Goal: Task Accomplishment & Management: Complete application form

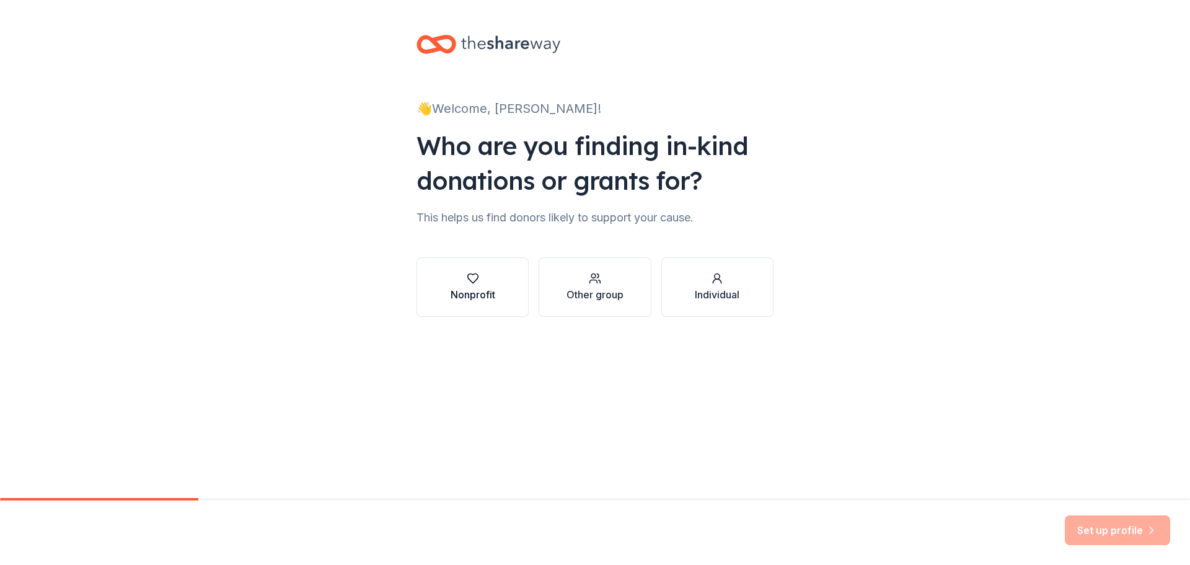
click at [466, 291] on div "Nonprofit" at bounding box center [473, 294] width 45 height 15
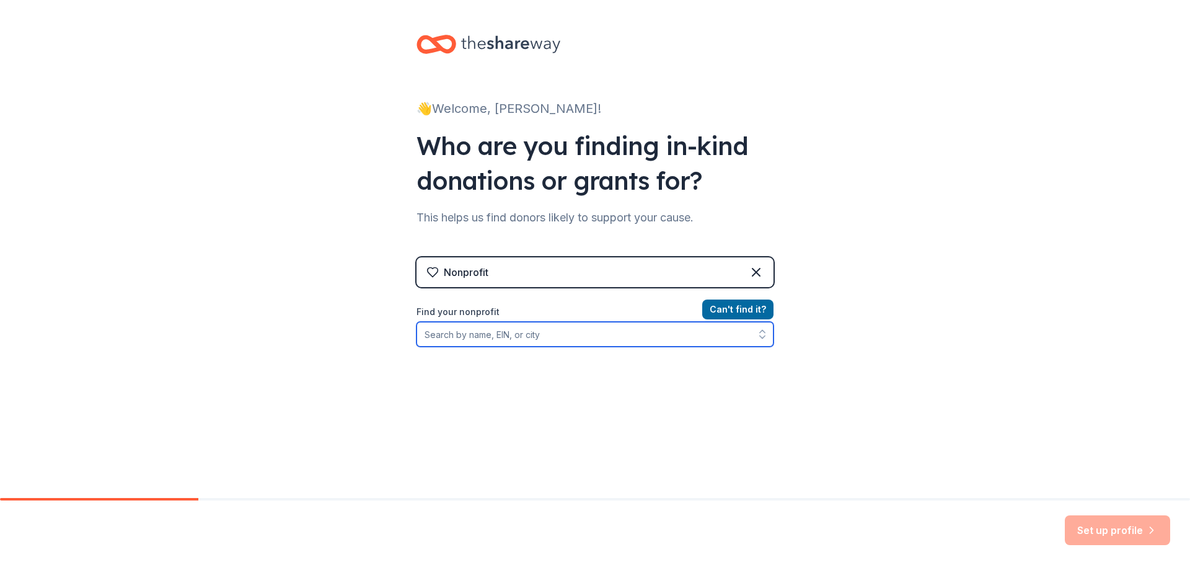
click at [482, 338] on input "Find your nonprofit" at bounding box center [594, 334] width 357 height 25
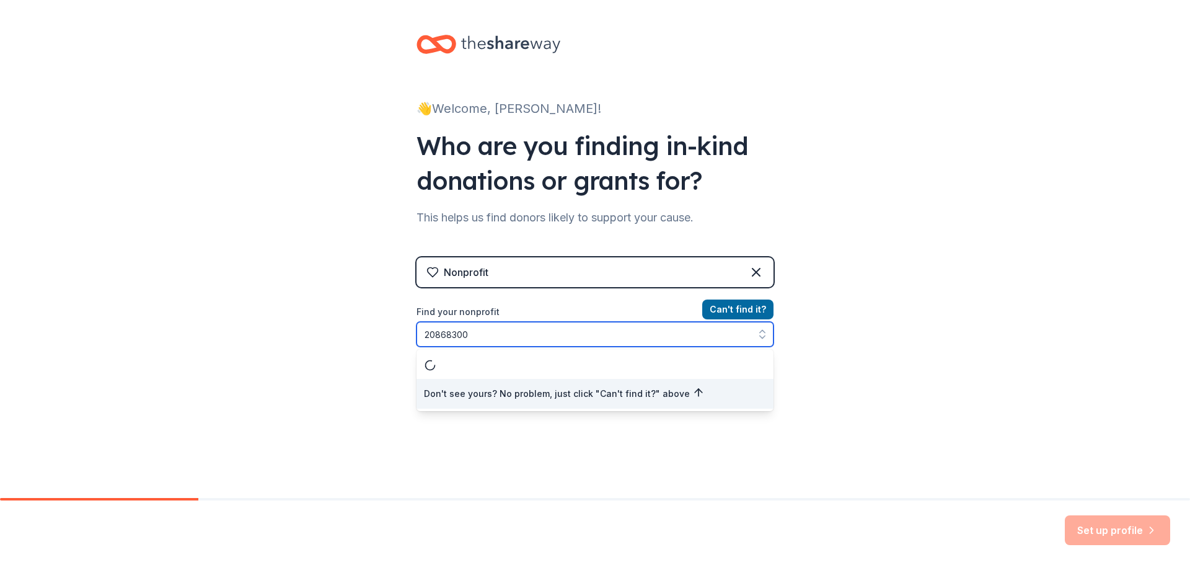
type input "208683005"
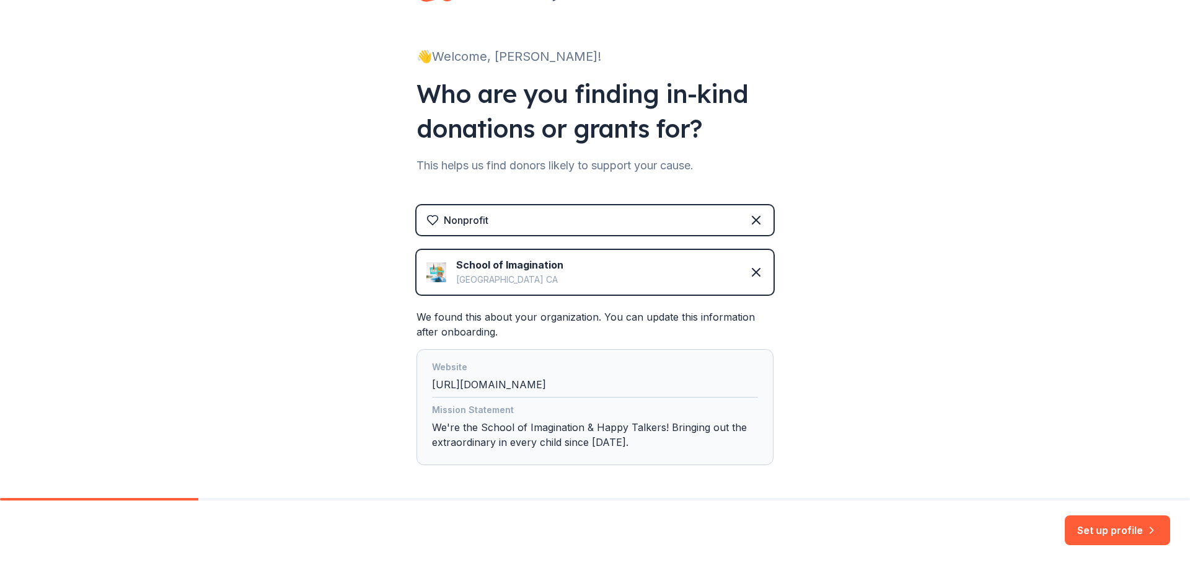
scroll to position [103, 0]
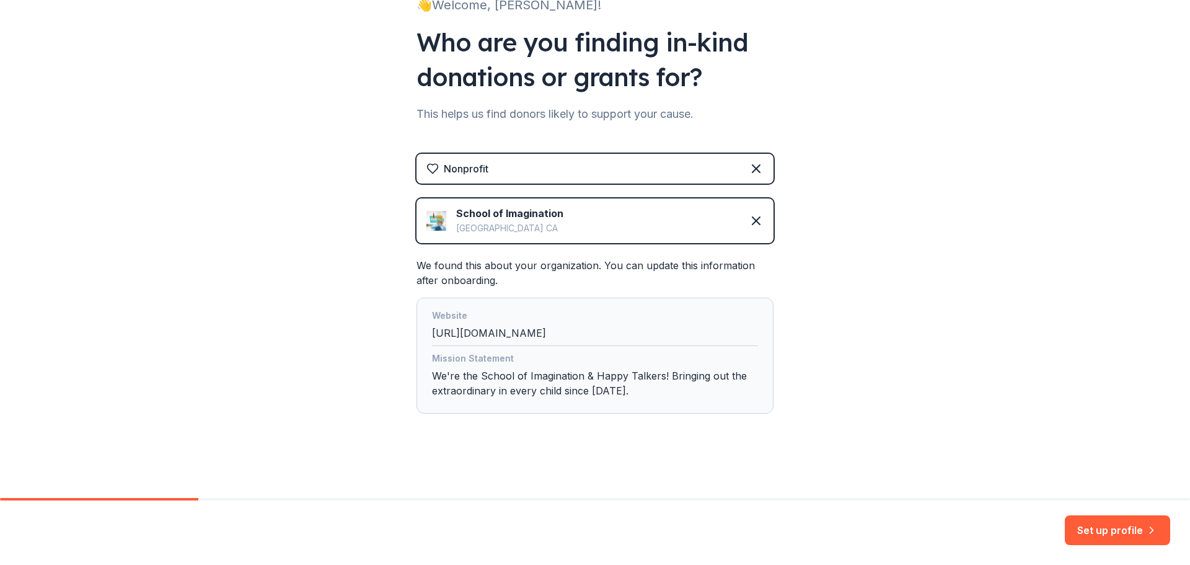
click at [1116, 535] on button "Set up profile" at bounding box center [1117, 530] width 105 height 30
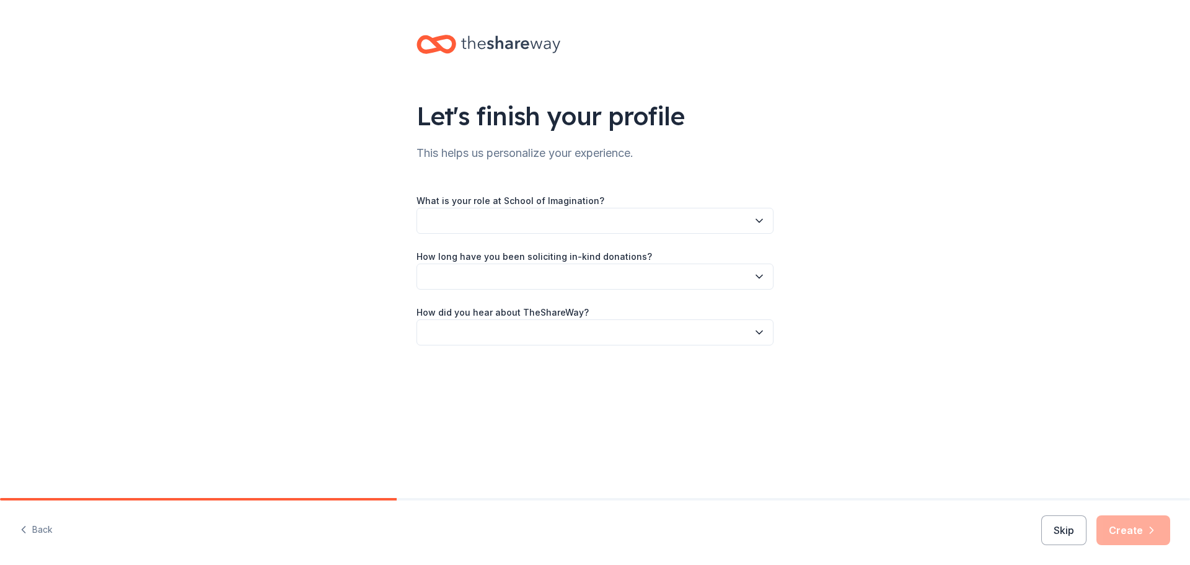
drag, startPoint x: 526, startPoint y: 199, endPoint x: 519, endPoint y: 210, distance: 13.1
click at [526, 198] on label "What is your role at School of Imagination?" at bounding box center [510, 201] width 188 height 12
click at [514, 222] on button "button" at bounding box center [594, 221] width 357 height 26
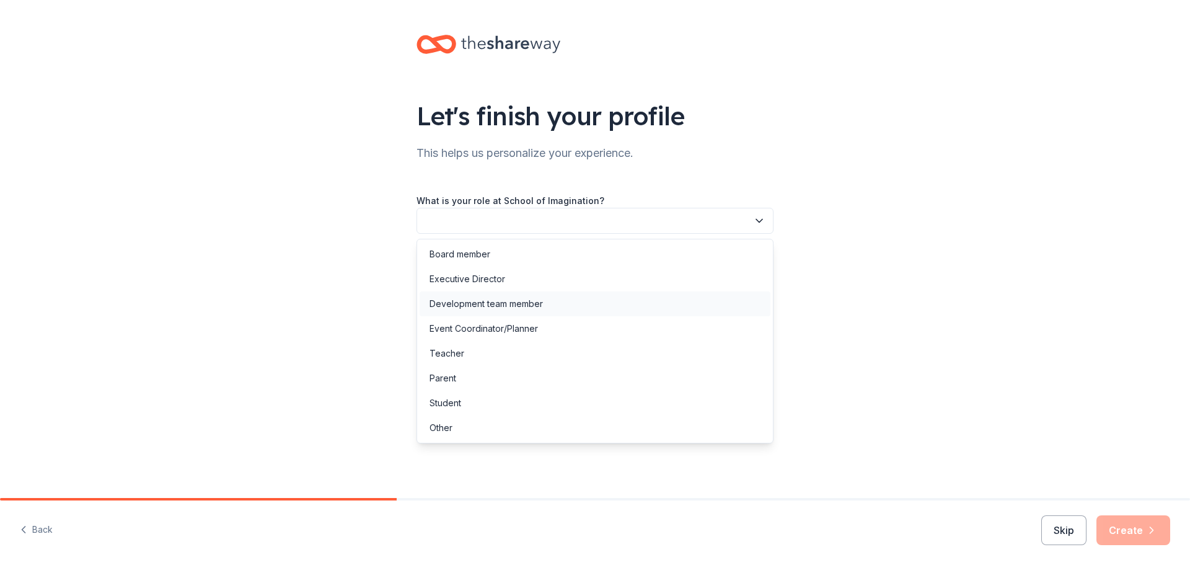
click at [533, 304] on div "Development team member" at bounding box center [485, 303] width 113 height 15
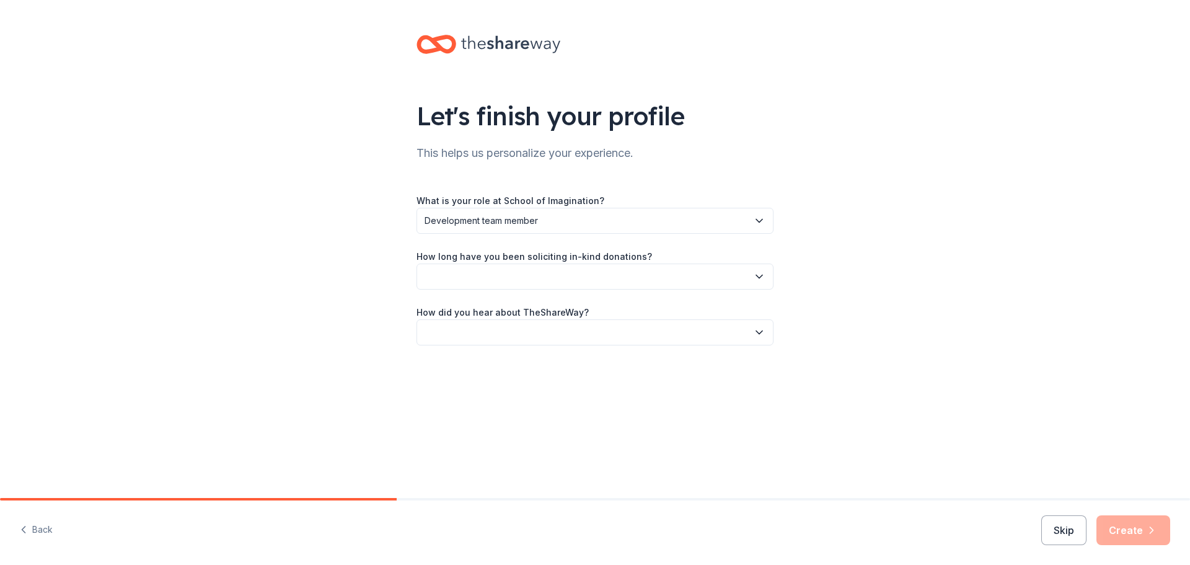
click at [526, 277] on button "button" at bounding box center [594, 276] width 357 height 26
click at [487, 361] on div "2 to 5 years" at bounding box center [595, 359] width 351 height 25
click at [509, 327] on button "button" at bounding box center [594, 332] width 357 height 26
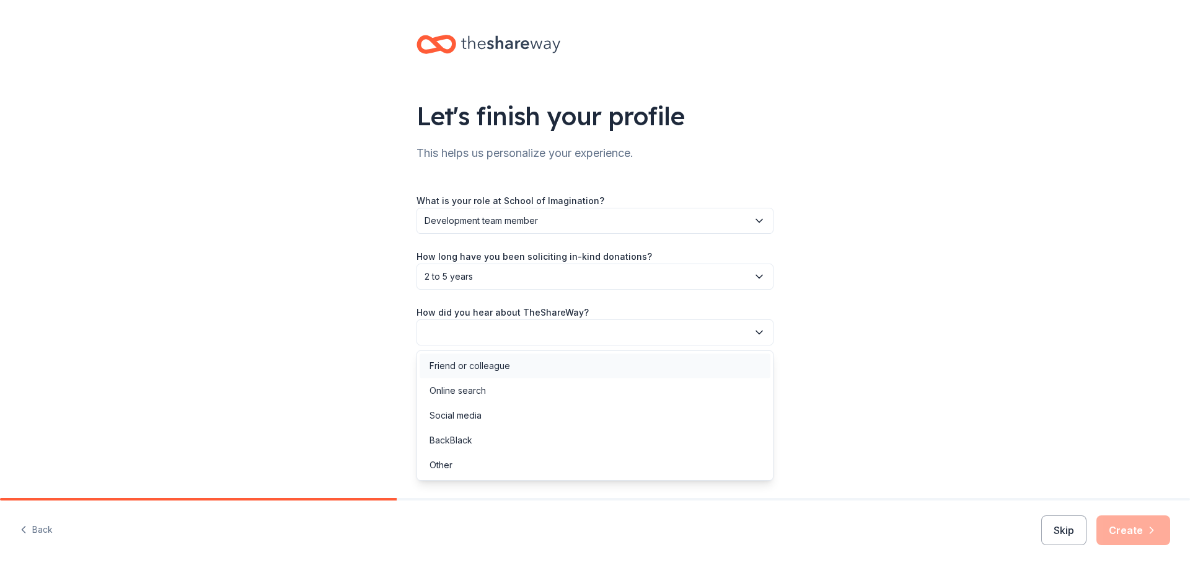
click at [494, 358] on div "Friend or colleague" at bounding box center [595, 365] width 351 height 25
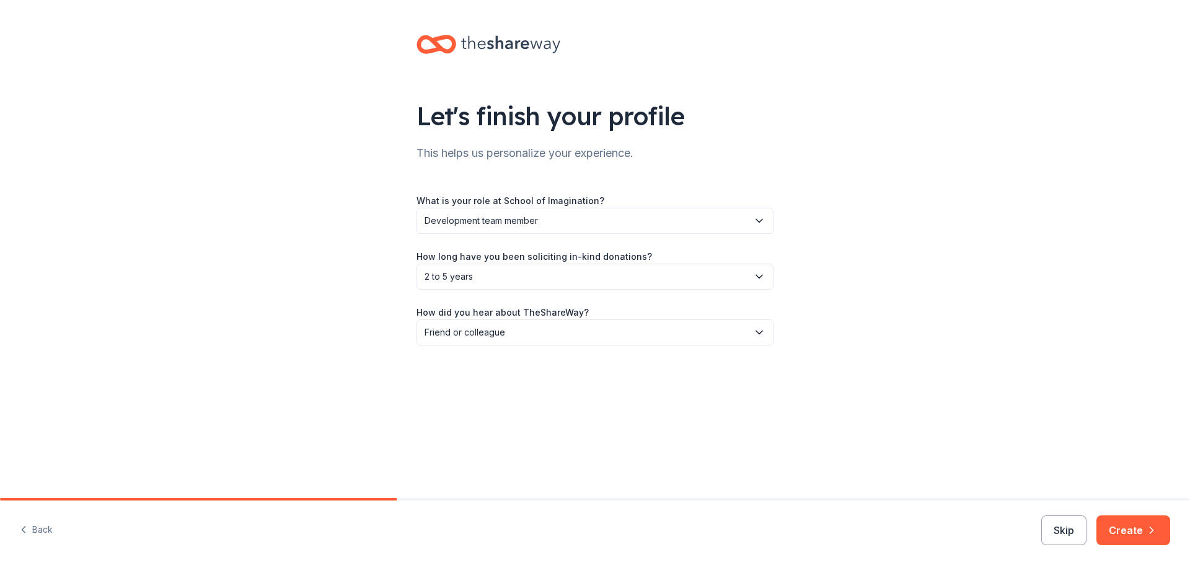
click at [1133, 527] on button "Create" at bounding box center [1133, 530] width 74 height 30
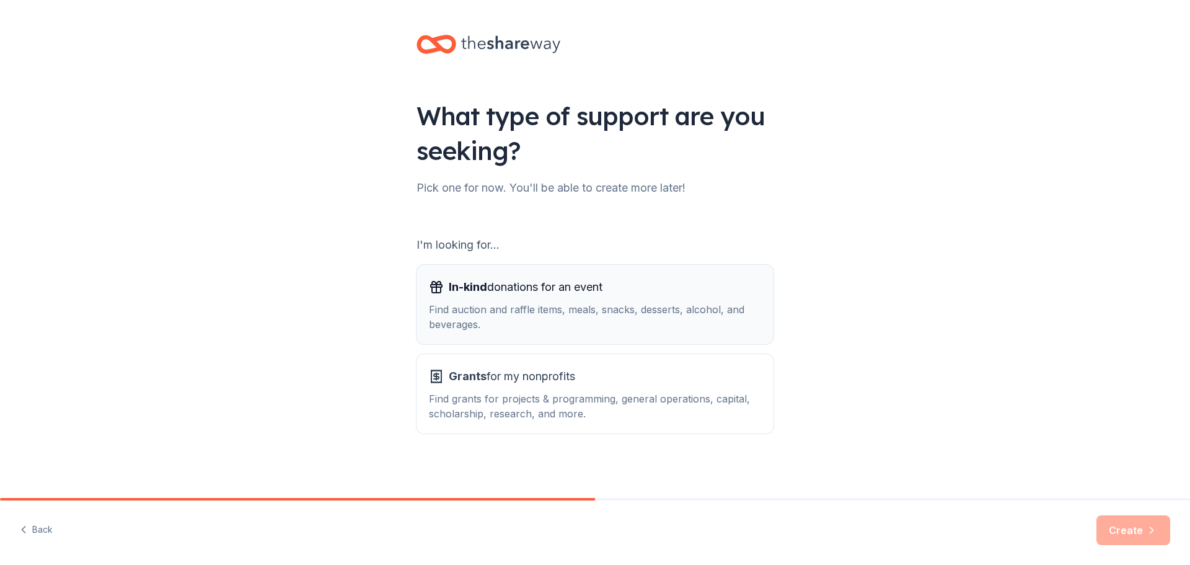
click at [623, 333] on button "In-kind donations for an event Find auction and raffle items, meals, snacks, de…" at bounding box center [594, 304] width 357 height 79
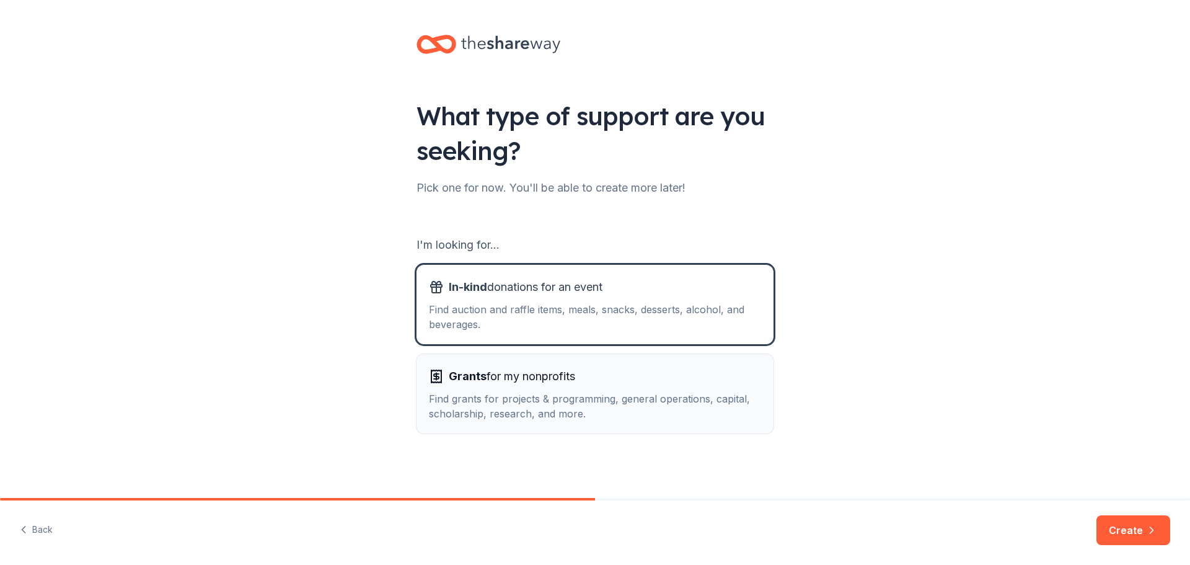
click at [607, 380] on div "Grants for my nonprofits" at bounding box center [595, 376] width 332 height 20
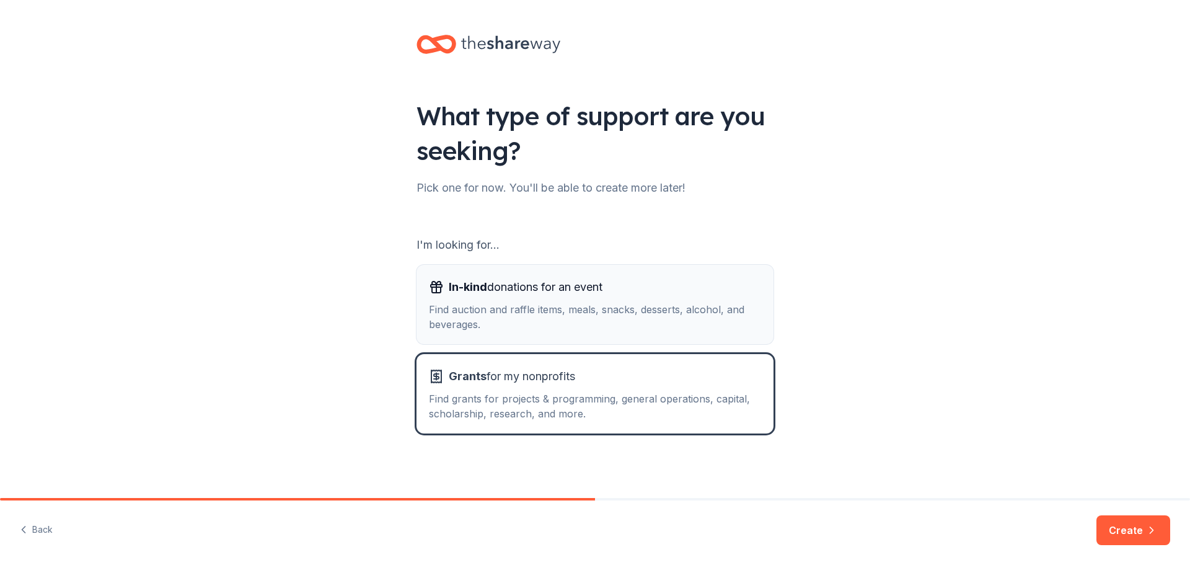
click at [656, 323] on div "Find auction and raffle items, meals, snacks, desserts, alcohol, and beverages." at bounding box center [595, 317] width 332 height 30
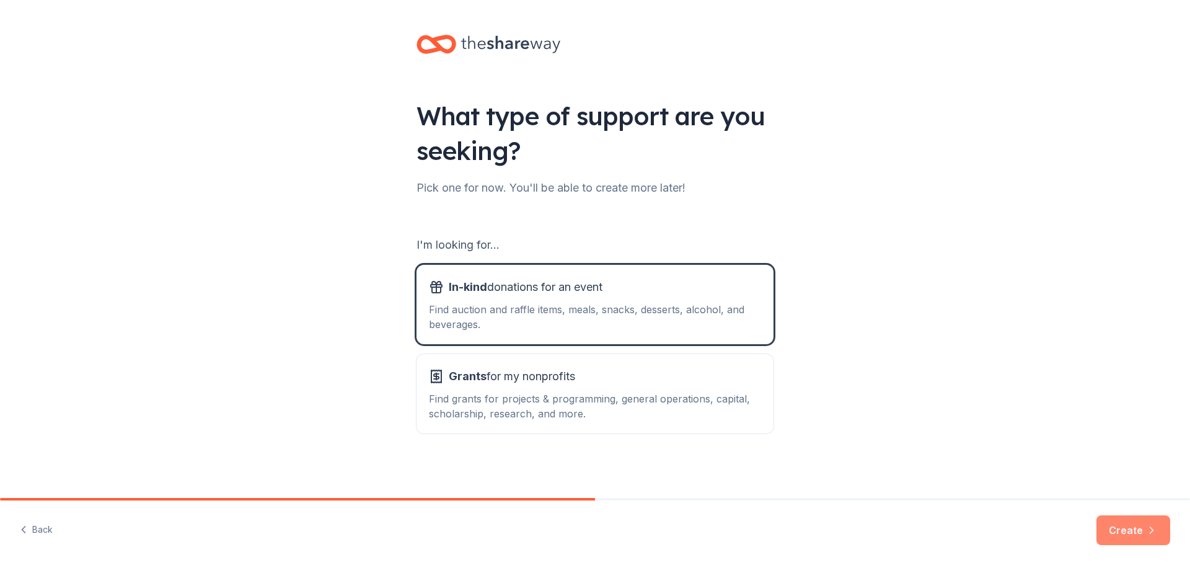
click at [1133, 515] on button "Create" at bounding box center [1133, 530] width 74 height 30
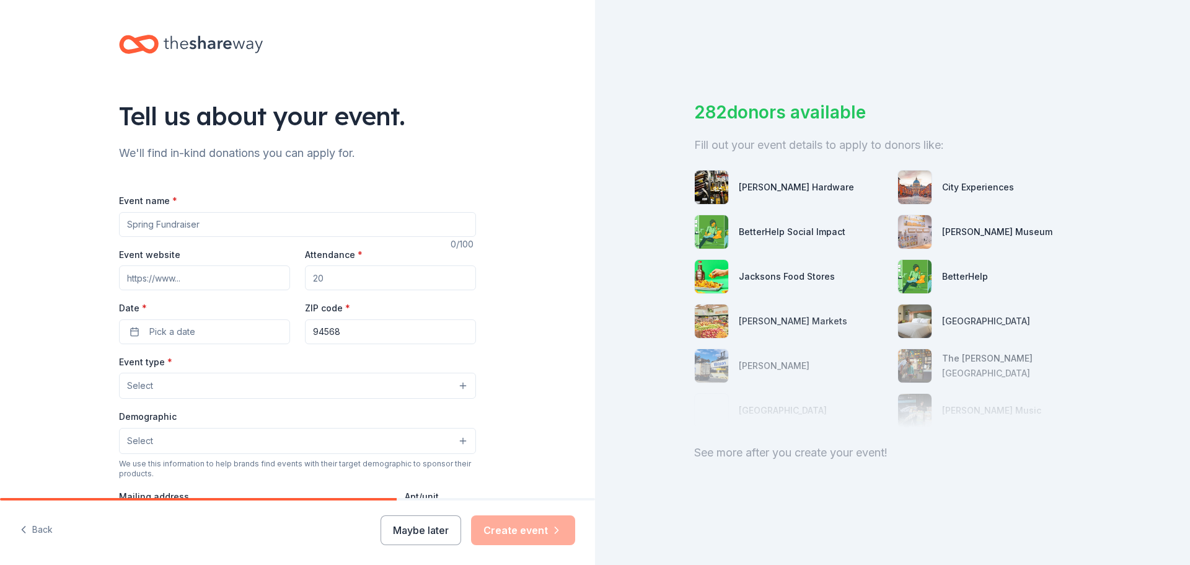
click at [321, 227] on input "Event name *" at bounding box center [297, 224] width 357 height 25
click at [275, 237] on div "Event name * 0 /100 Event website Attendance * Date * Pick a date ZIP code * 94…" at bounding box center [297, 479] width 357 height 573
click at [123, 227] on input "Event name *" at bounding box center [297, 224] width 357 height 25
type input "All"
type input "[PERSON_NAME] Poker Tournament - All in For Kids"
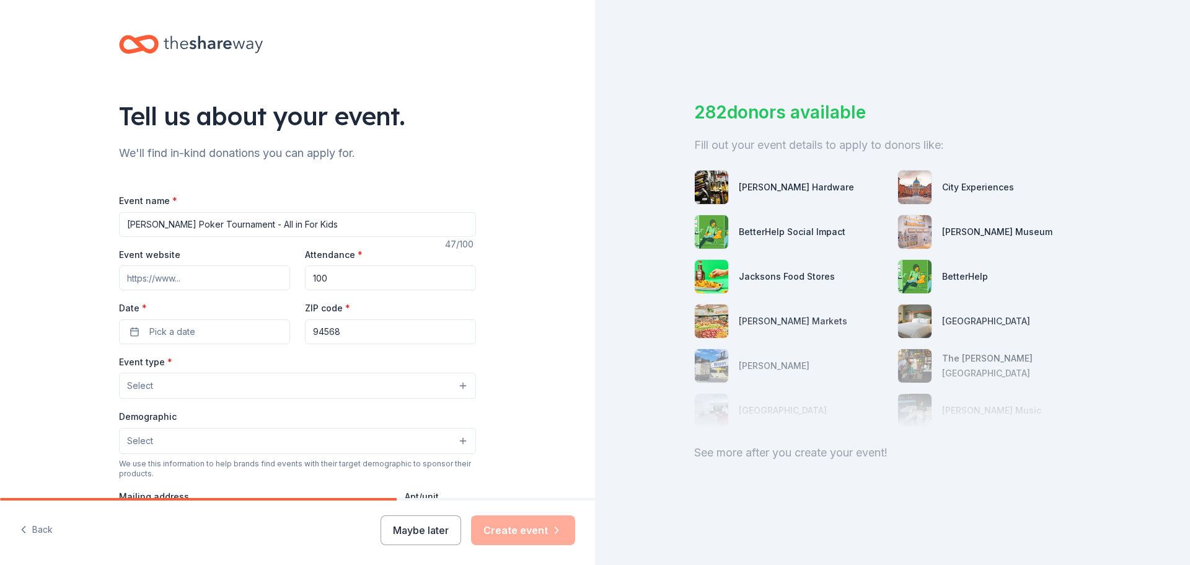
type input "100"
drag, startPoint x: 369, startPoint y: 274, endPoint x: 85, endPoint y: 272, distance: 284.4
click at [77, 276] on div "Tell us about your event. We'll find in-kind donations you can apply for. Event…" at bounding box center [297, 412] width 595 height 825
type input "150"
click at [245, 343] on button "Pick a date" at bounding box center [204, 331] width 171 height 25
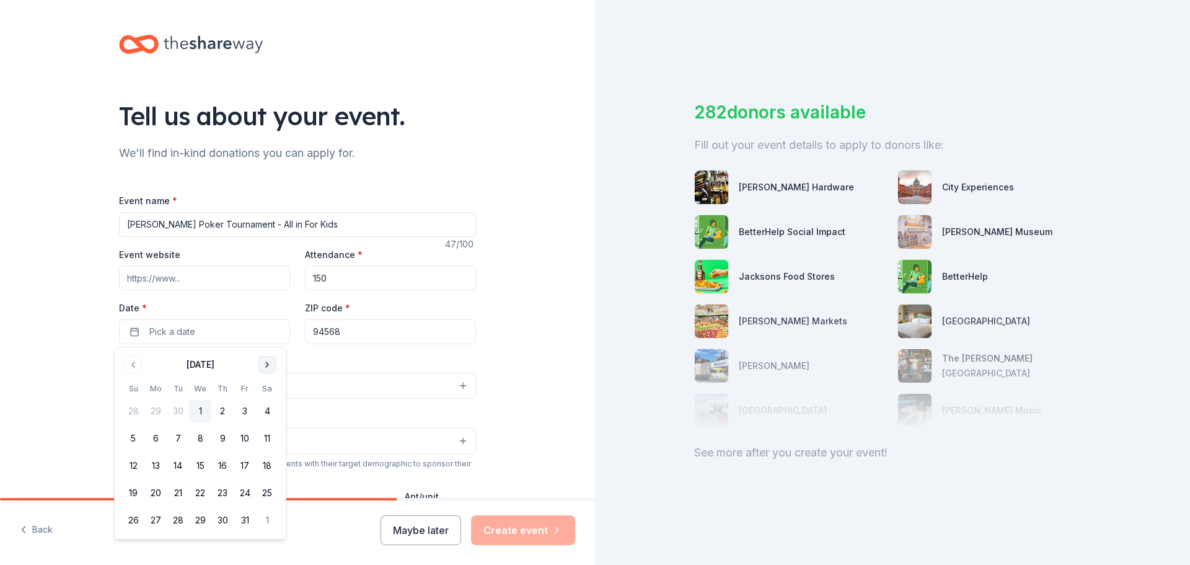
click at [263, 365] on button "Go to next month" at bounding box center [266, 364] width 17 height 17
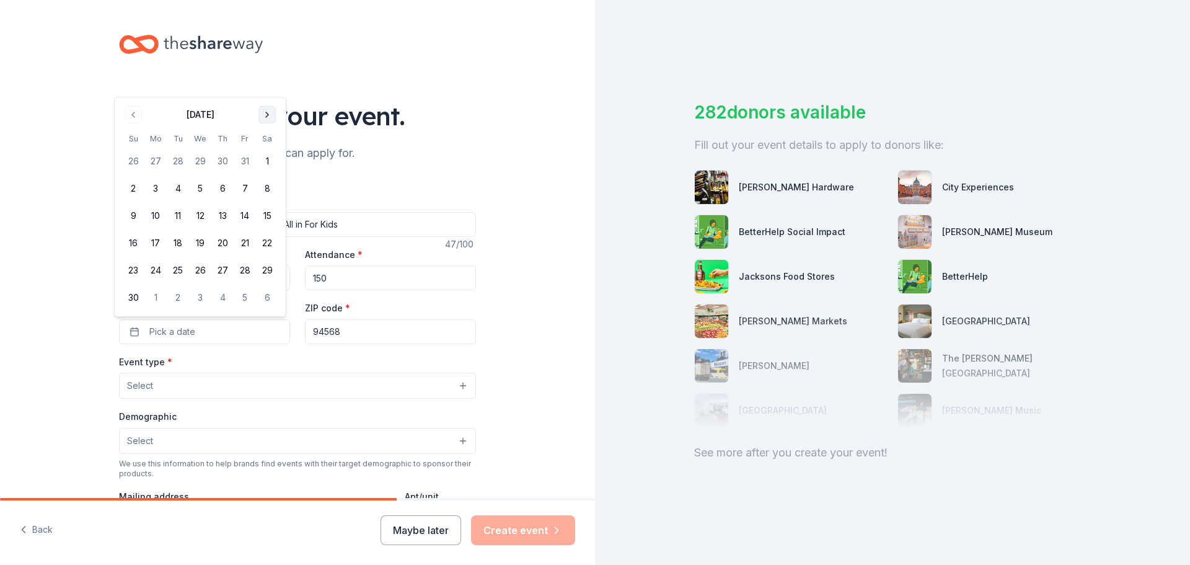
click at [263, 365] on div "Event type * Select" at bounding box center [297, 376] width 357 height 45
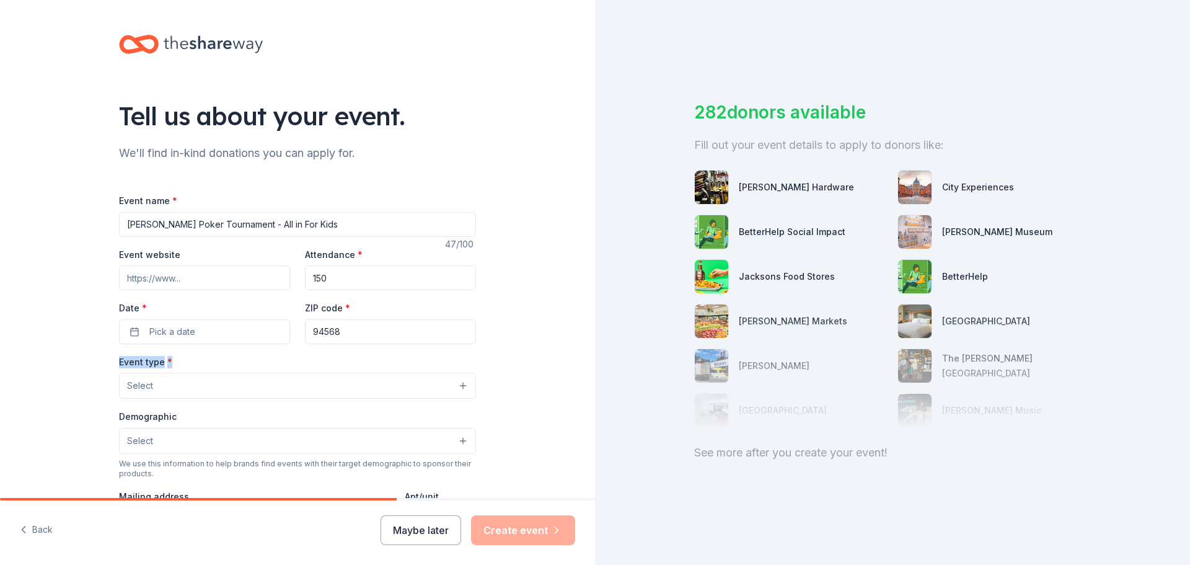
click at [263, 365] on div "Event type * Select" at bounding box center [297, 376] width 357 height 45
click at [250, 338] on button "Pick a date" at bounding box center [204, 331] width 171 height 25
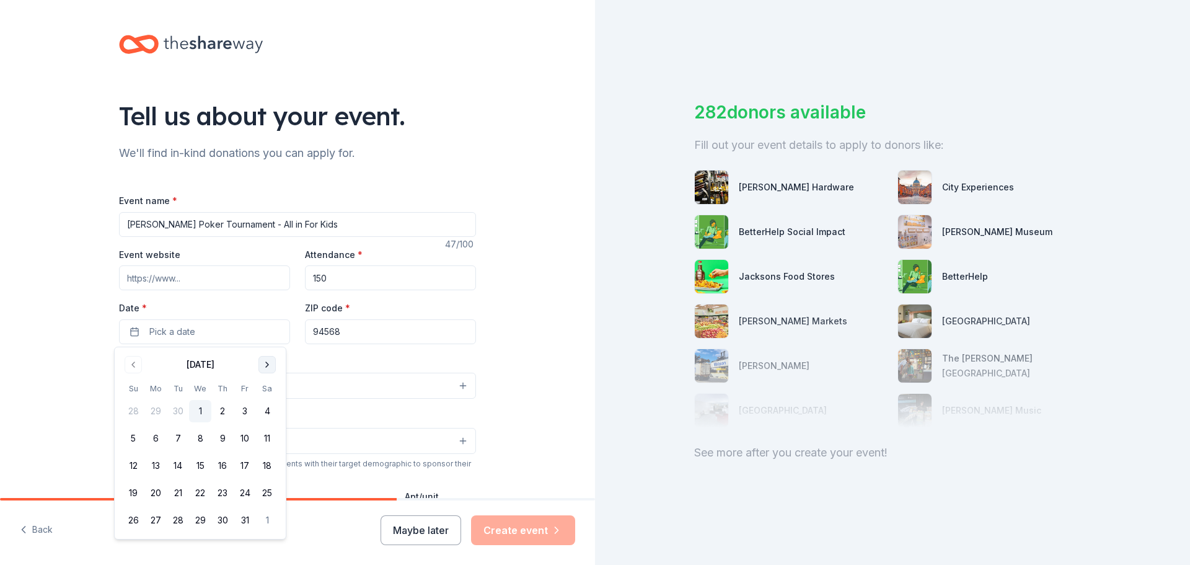
click at [260, 367] on button "Go to next month" at bounding box center [266, 364] width 17 height 17
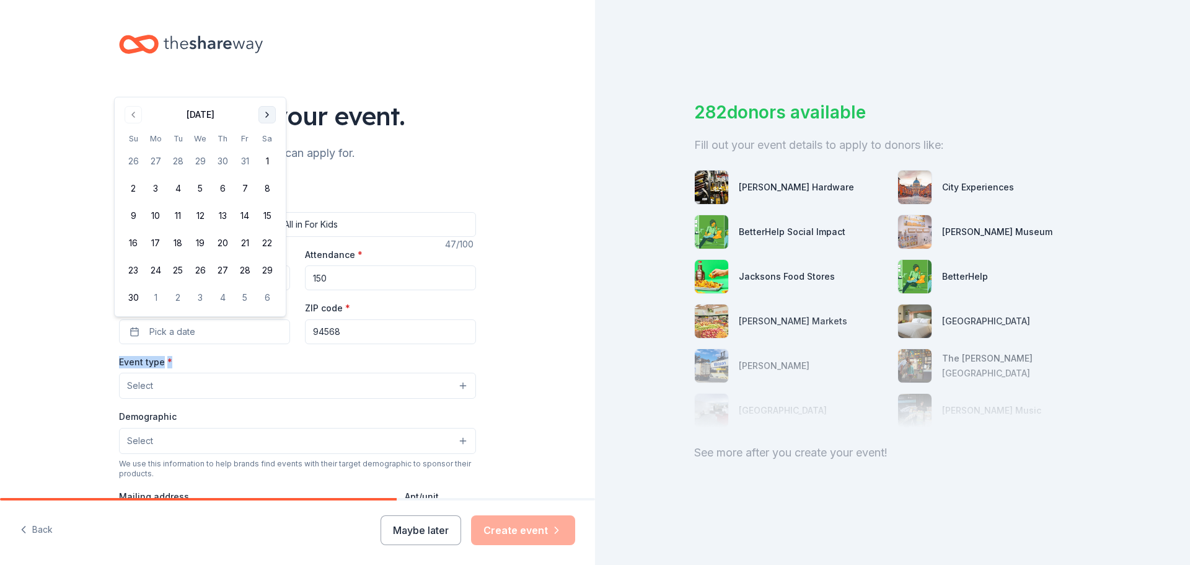
click at [265, 107] on button "Go to next month" at bounding box center [266, 114] width 17 height 17
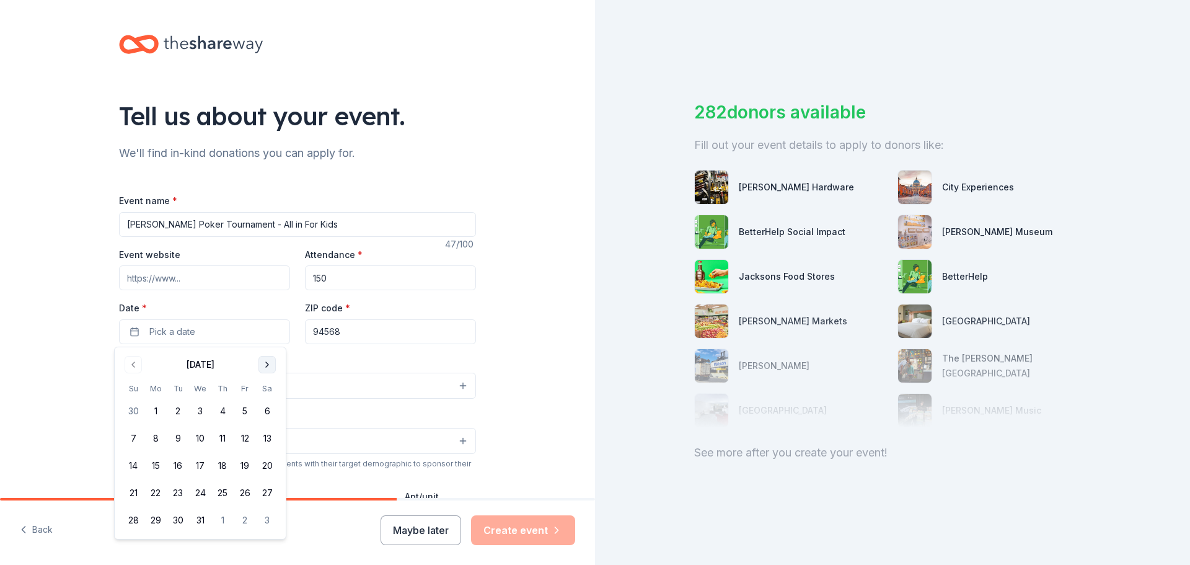
click at [265, 107] on div "Tell us about your event." at bounding box center [297, 116] width 357 height 35
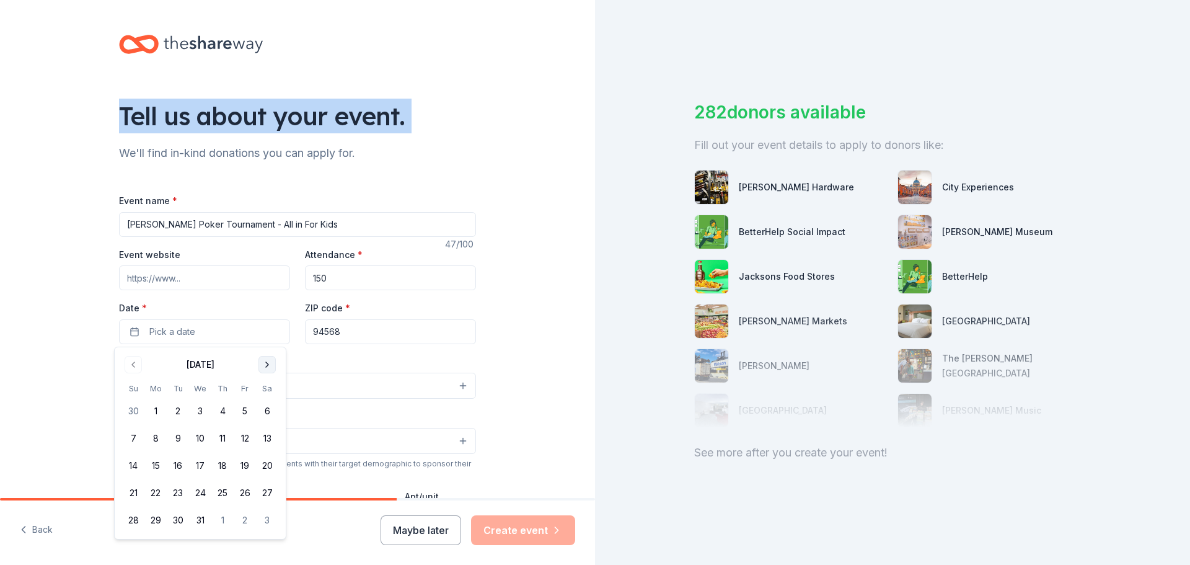
click at [265, 107] on div "Tell us about your event." at bounding box center [297, 116] width 357 height 35
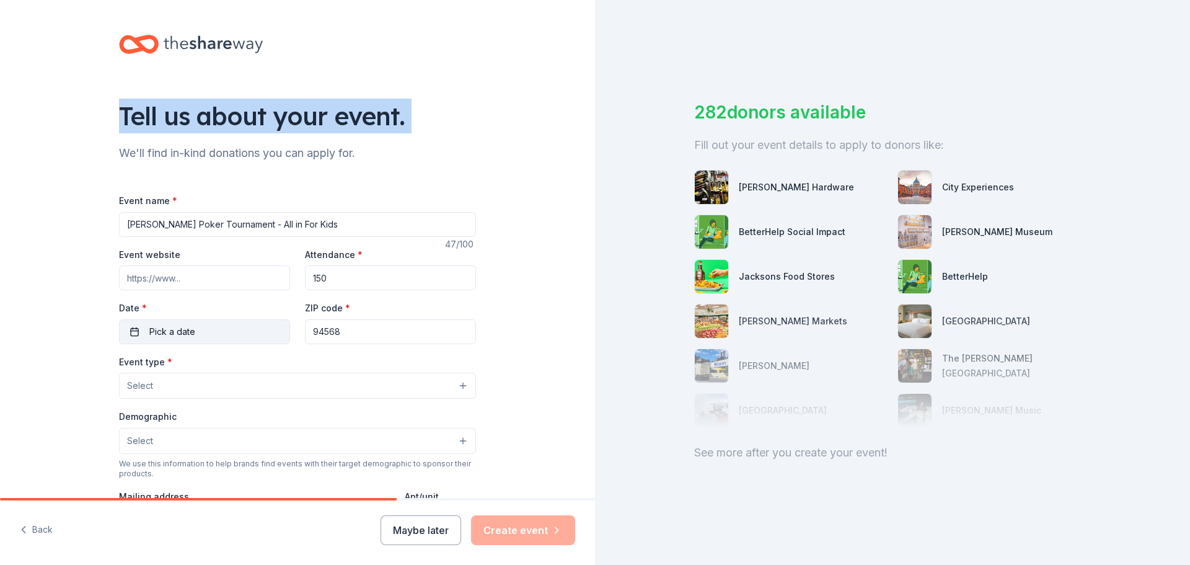
click at [185, 322] on button "Pick a date" at bounding box center [204, 331] width 171 height 25
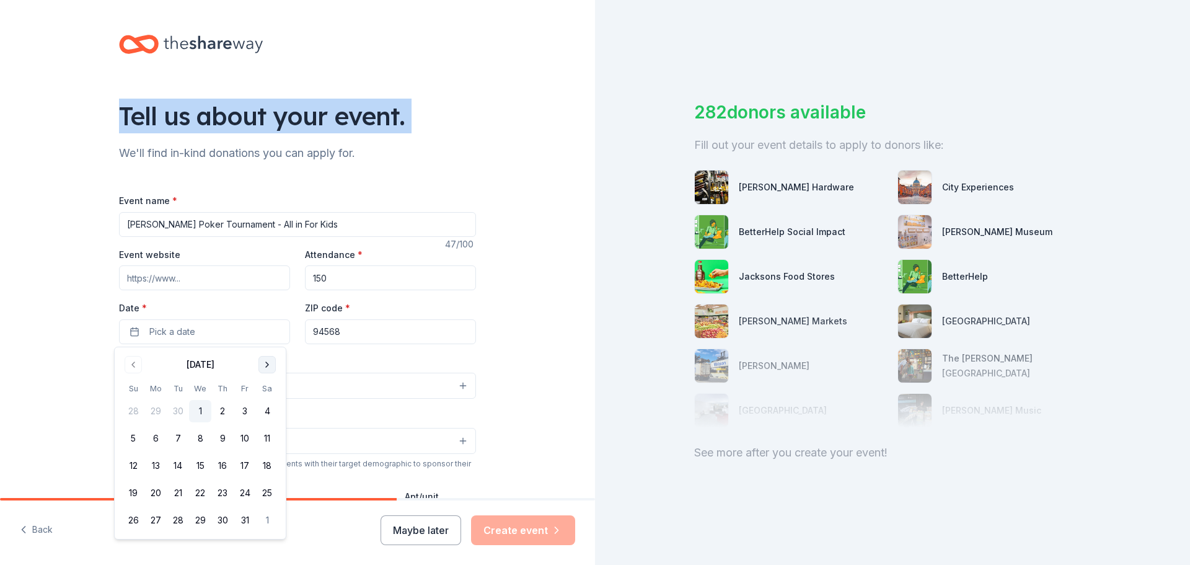
click at [265, 364] on button "Go to next month" at bounding box center [266, 364] width 17 height 17
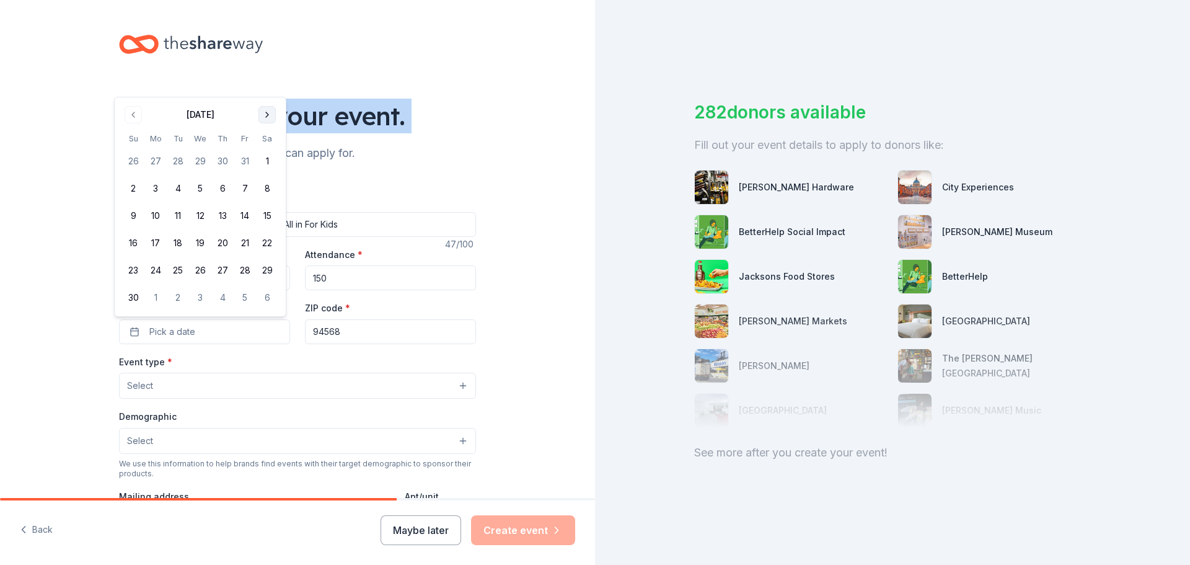
click at [267, 113] on button "Go to next month" at bounding box center [266, 114] width 17 height 17
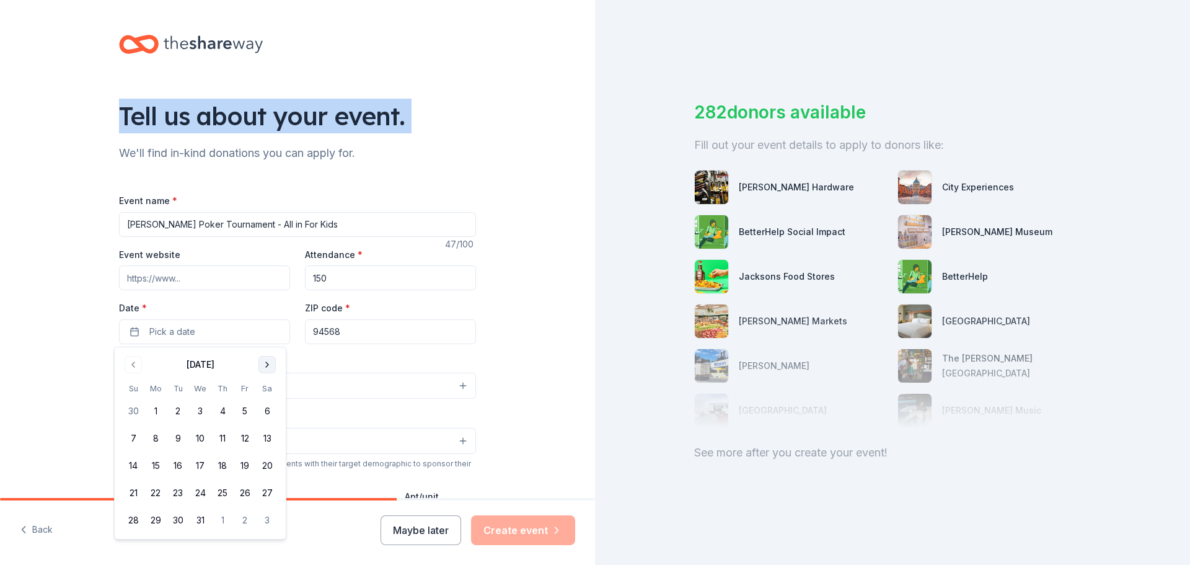
click at [266, 364] on button "Go to next month" at bounding box center [266, 364] width 17 height 17
click at [266, 491] on button "24" at bounding box center [267, 493] width 22 height 22
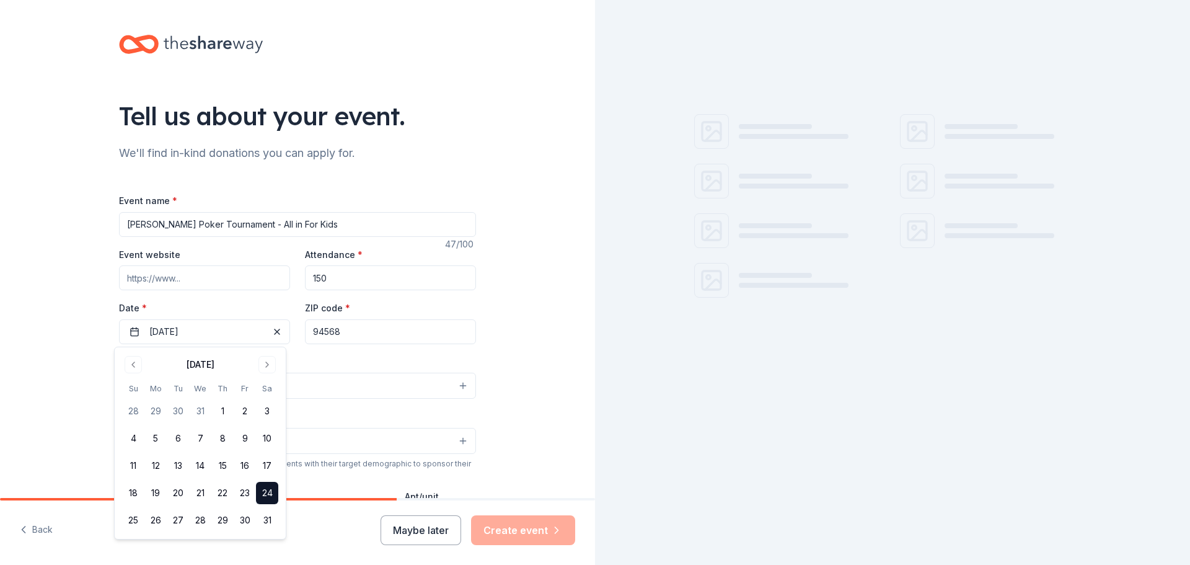
click at [365, 333] on input "94568" at bounding box center [390, 331] width 171 height 25
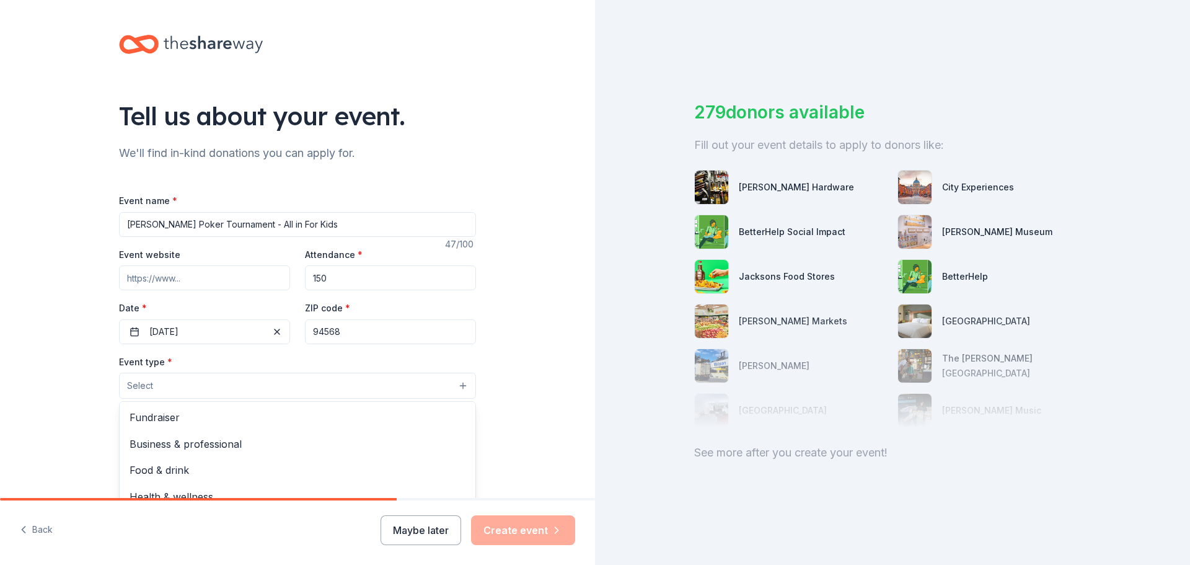
click at [150, 395] on button "Select" at bounding box center [297, 385] width 357 height 26
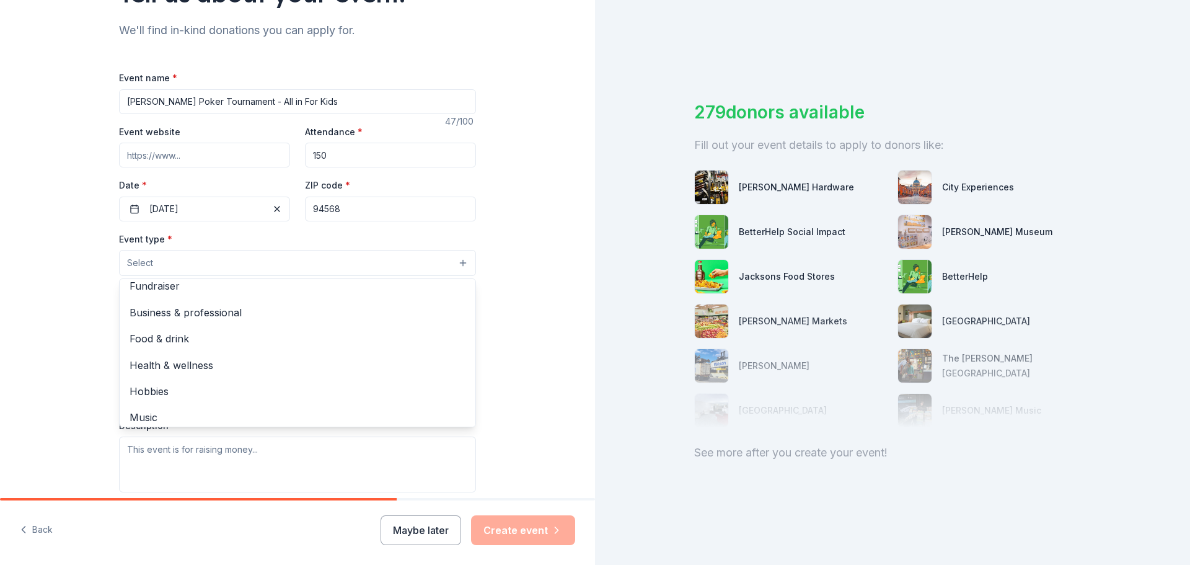
scroll to position [9, 0]
click at [208, 279] on div "Fundraiser" at bounding box center [298, 285] width 356 height 26
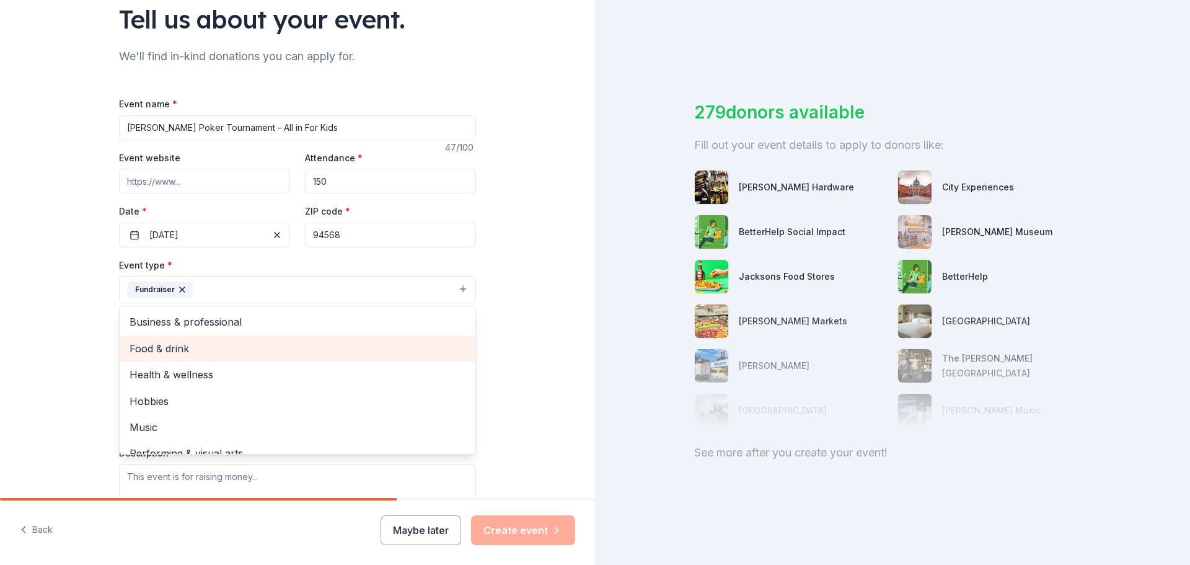
scroll to position [95, 0]
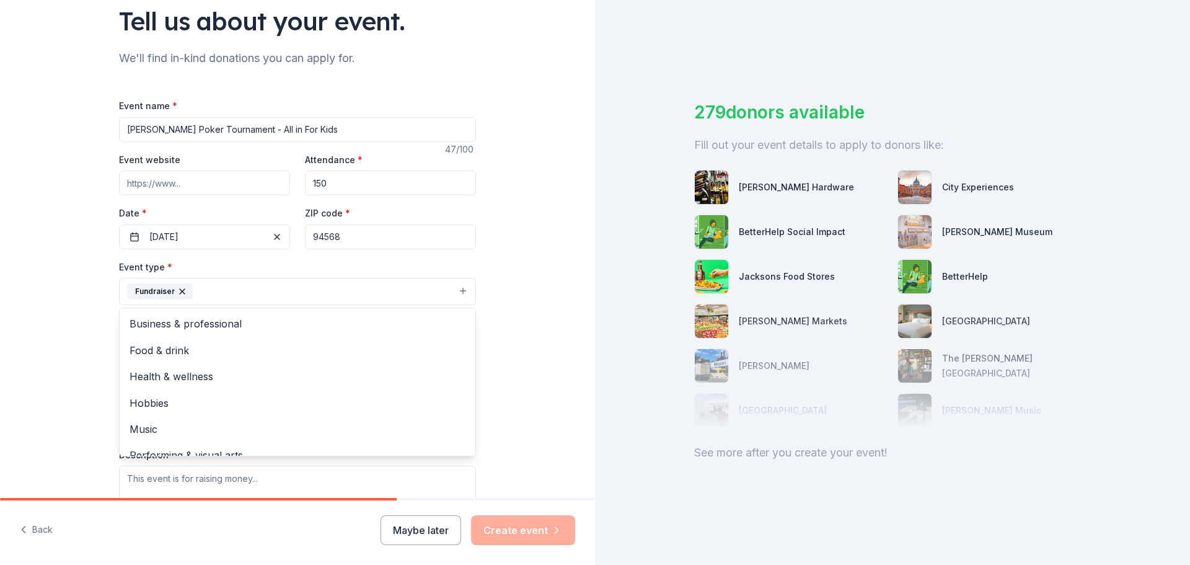
click at [146, 190] on div "Event name * [PERSON_NAME] Poker Tournament - All in For Kids 47 /100 Event web…" at bounding box center [297, 385] width 357 height 574
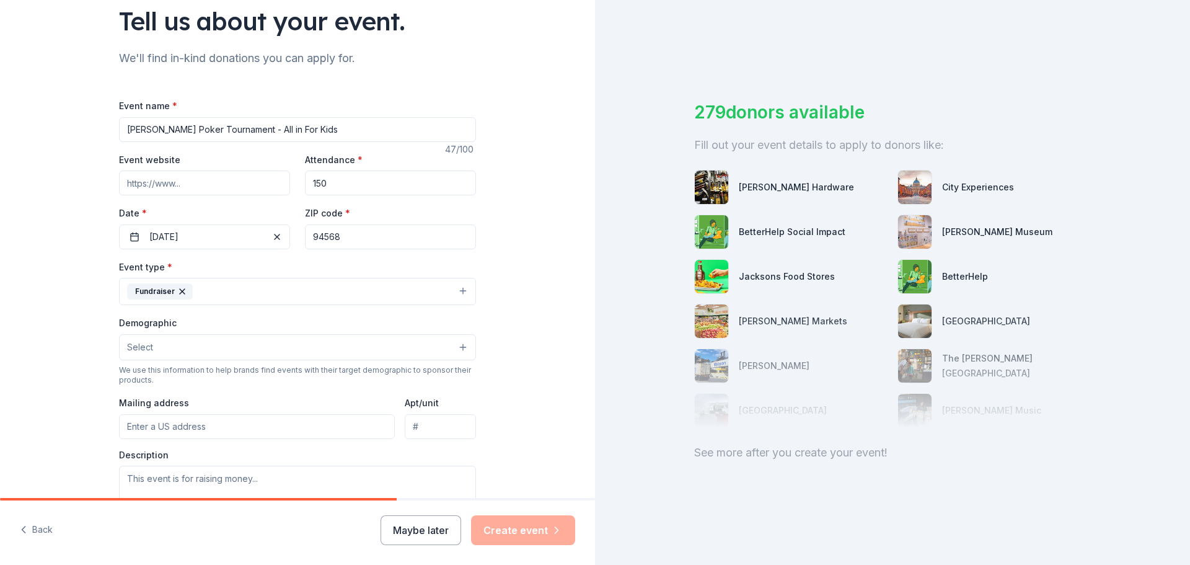
click at [149, 190] on input "Event website" at bounding box center [204, 182] width 171 height 25
click at [221, 283] on button "Fundraiser" at bounding box center [297, 291] width 357 height 27
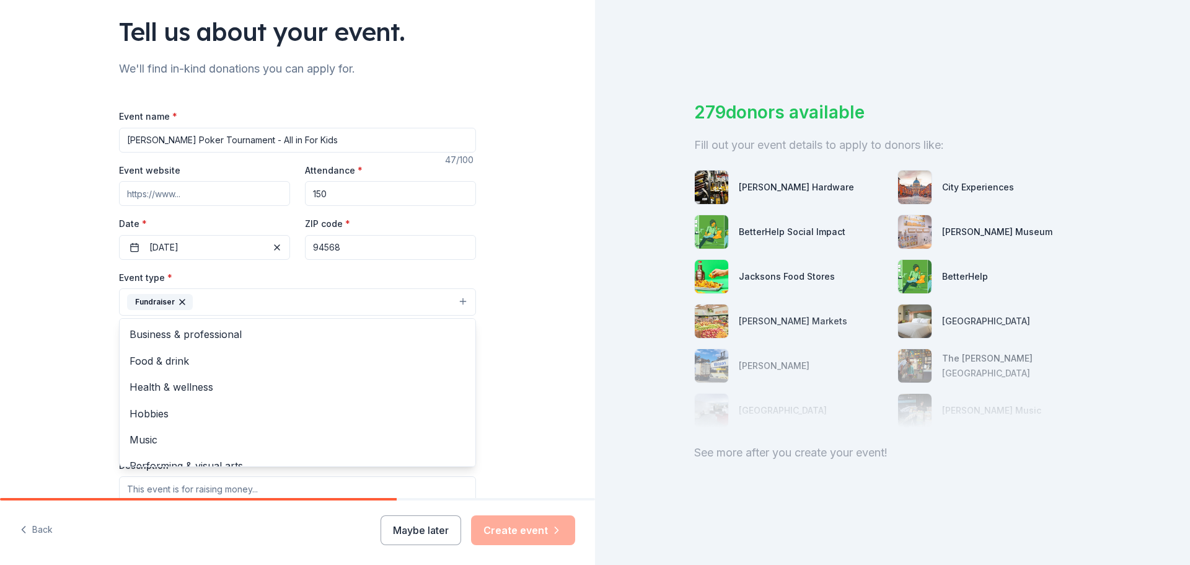
scroll to position [79, 0]
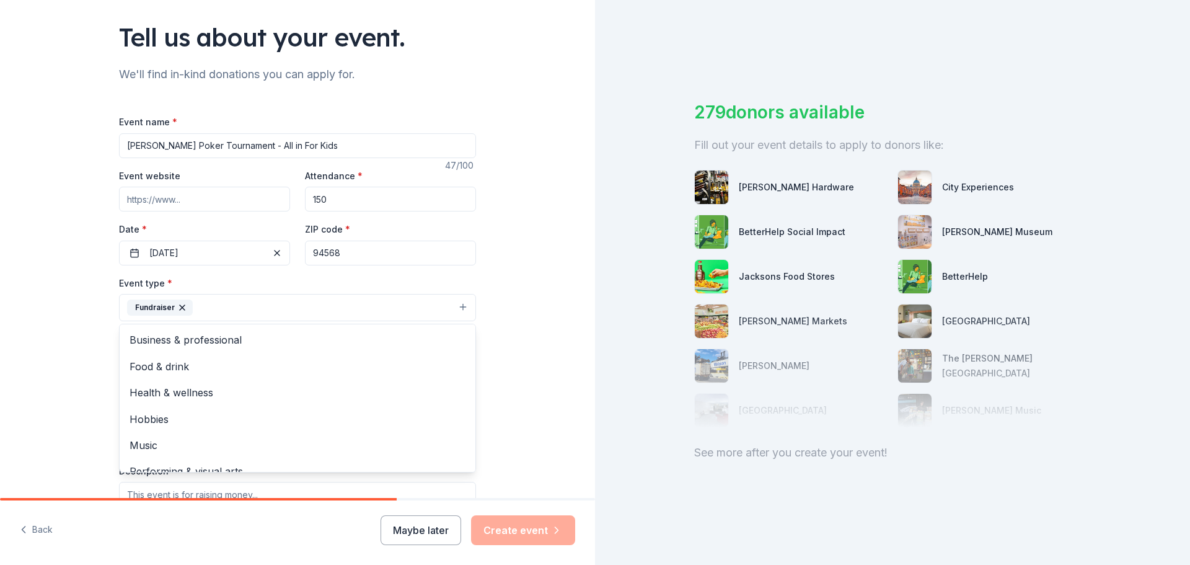
click at [37, 322] on div "Tell us about your event. We'll find in-kind donations you can apply for. Event…" at bounding box center [297, 334] width 595 height 826
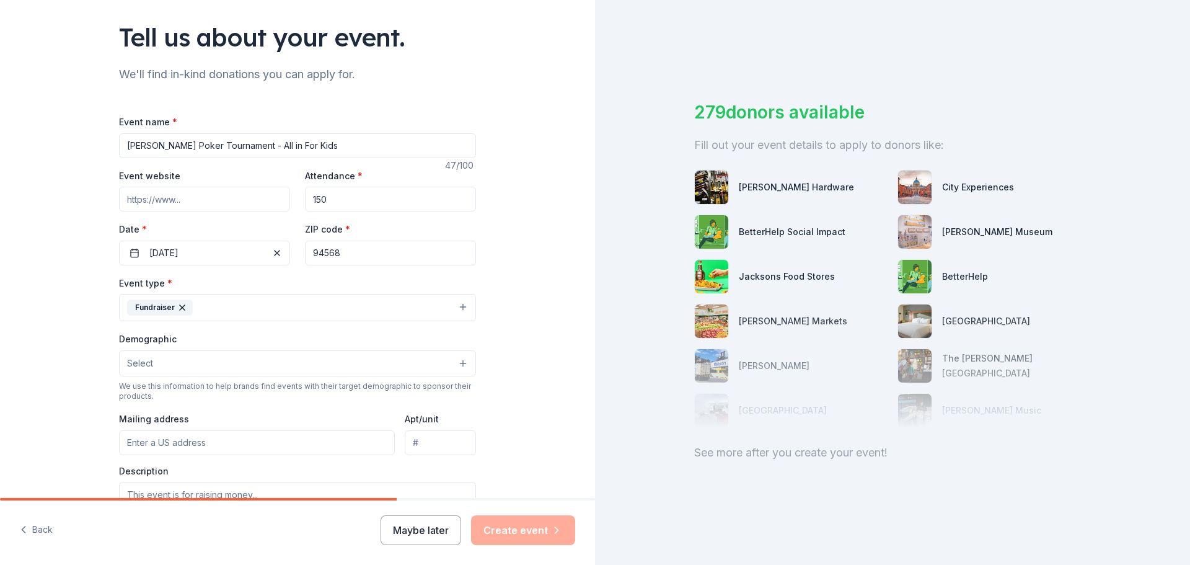
click at [159, 364] on button "Select" at bounding box center [297, 363] width 357 height 26
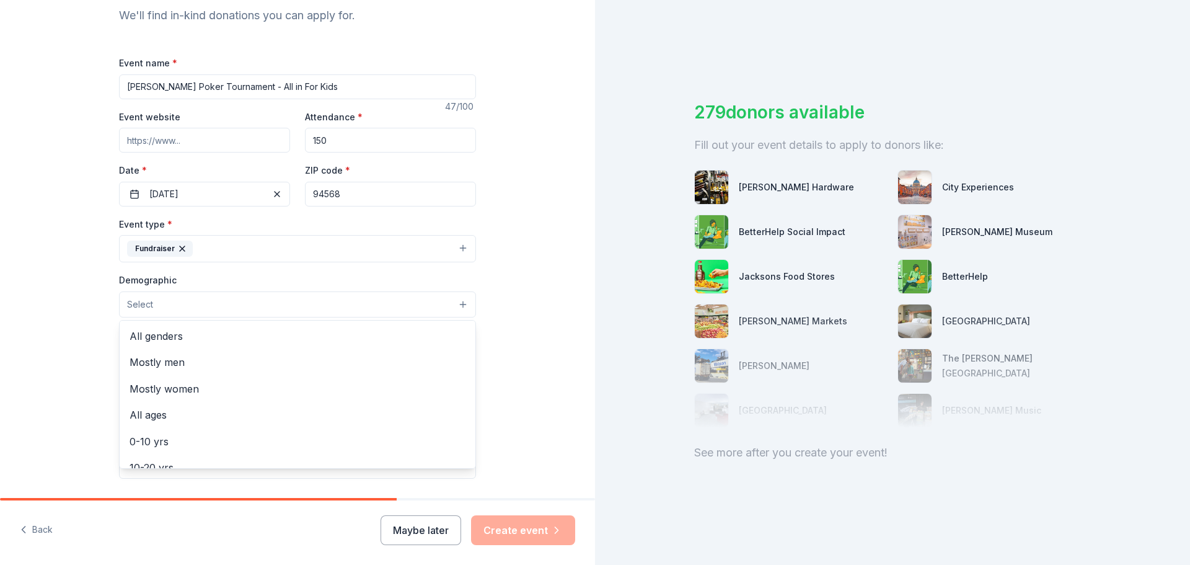
scroll to position [139, 0]
click at [188, 336] on span "All genders" at bounding box center [298, 334] width 336 height 16
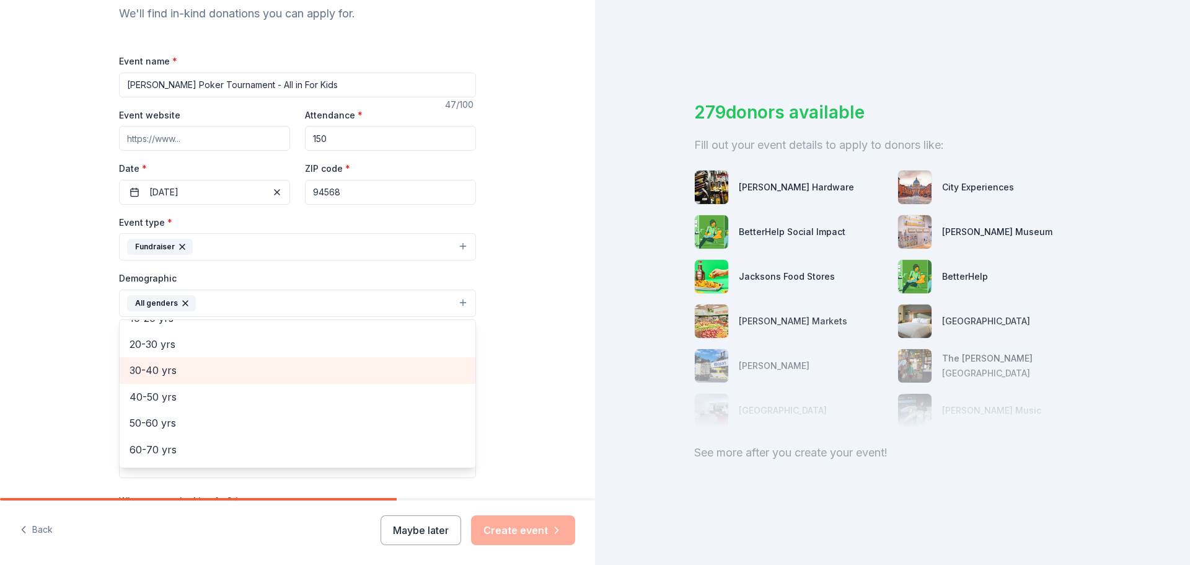
click at [180, 351] on span "20-30 yrs" at bounding box center [298, 344] width 336 height 16
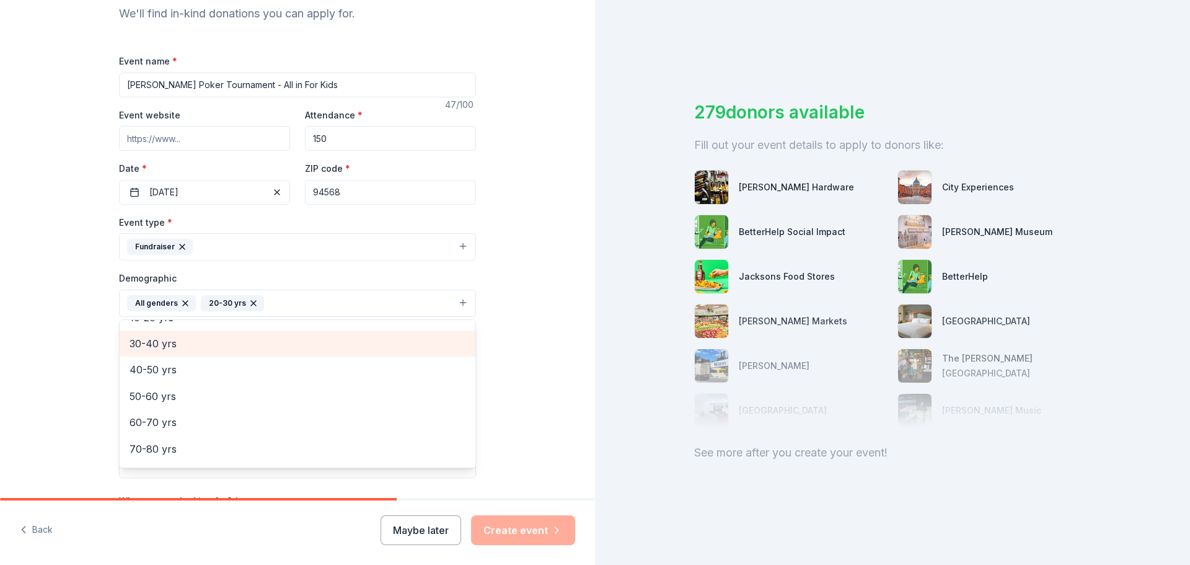
scroll to position [124, 0]
click at [185, 349] on span "30-40 yrs" at bounding box center [298, 343] width 336 height 16
click at [185, 349] on span "40-50 yrs" at bounding box center [298, 346] width 336 height 16
click at [184, 350] on span "10-20 yrs" at bounding box center [298, 346] width 336 height 16
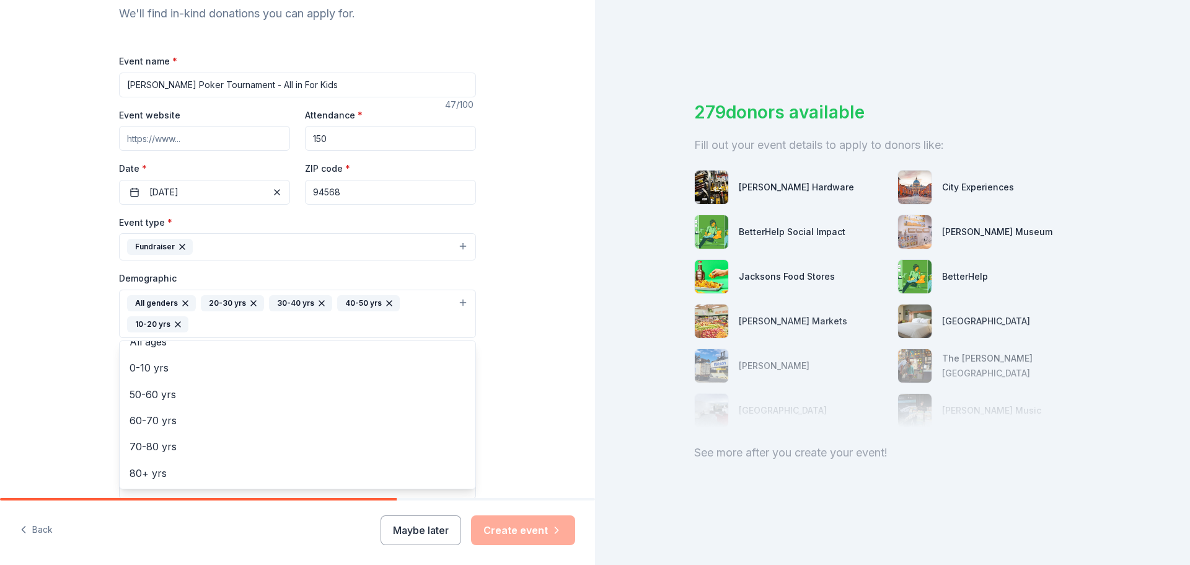
click at [177, 323] on icon "button" at bounding box center [178, 324] width 10 height 10
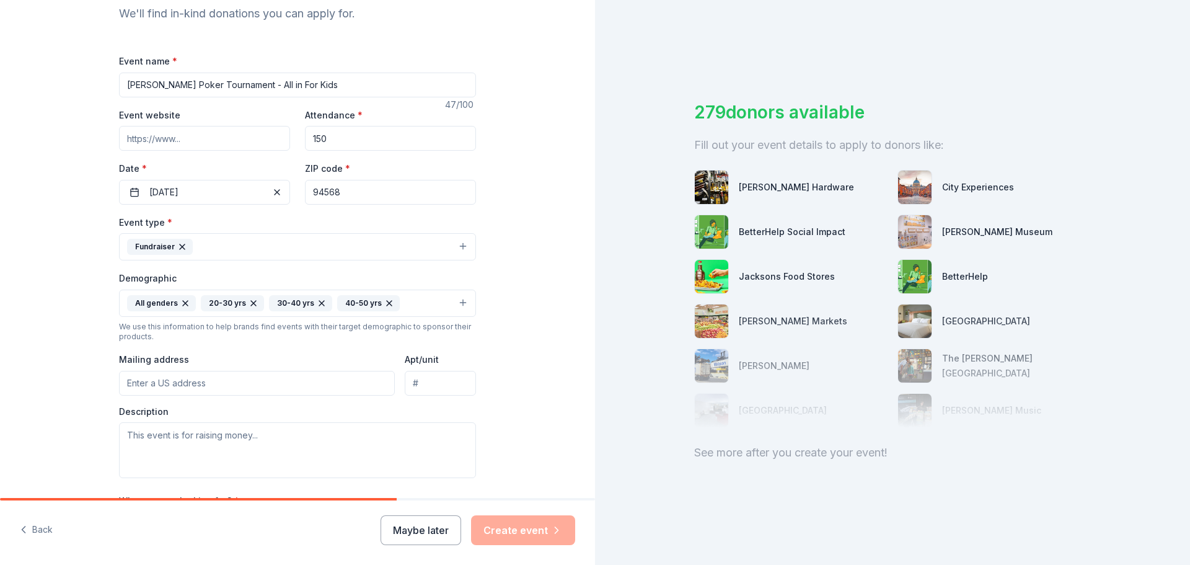
click at [405, 314] on button "All genders 20-30 yrs 30-40 yrs 40-50 yrs" at bounding box center [297, 302] width 357 height 27
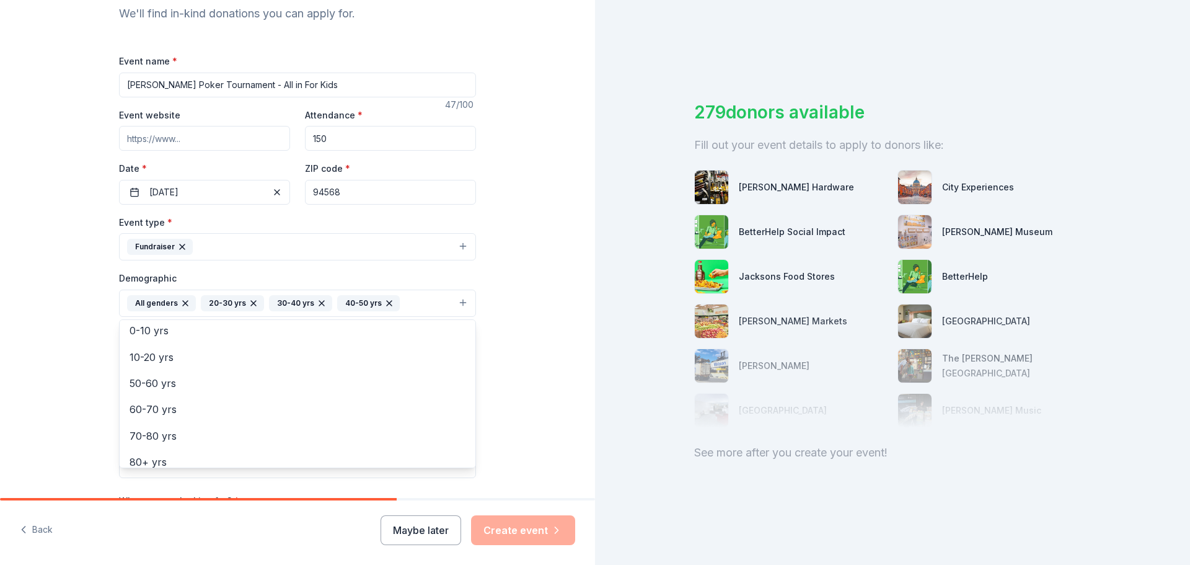
scroll to position [94, 0]
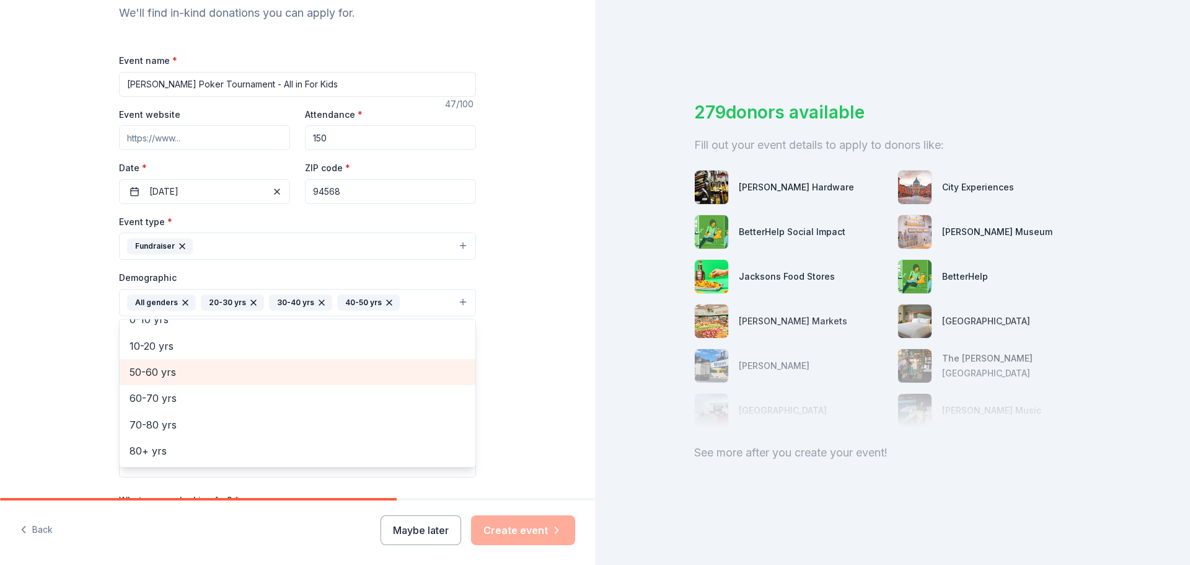
click at [190, 376] on span "50-60 yrs" at bounding box center [298, 372] width 336 height 16
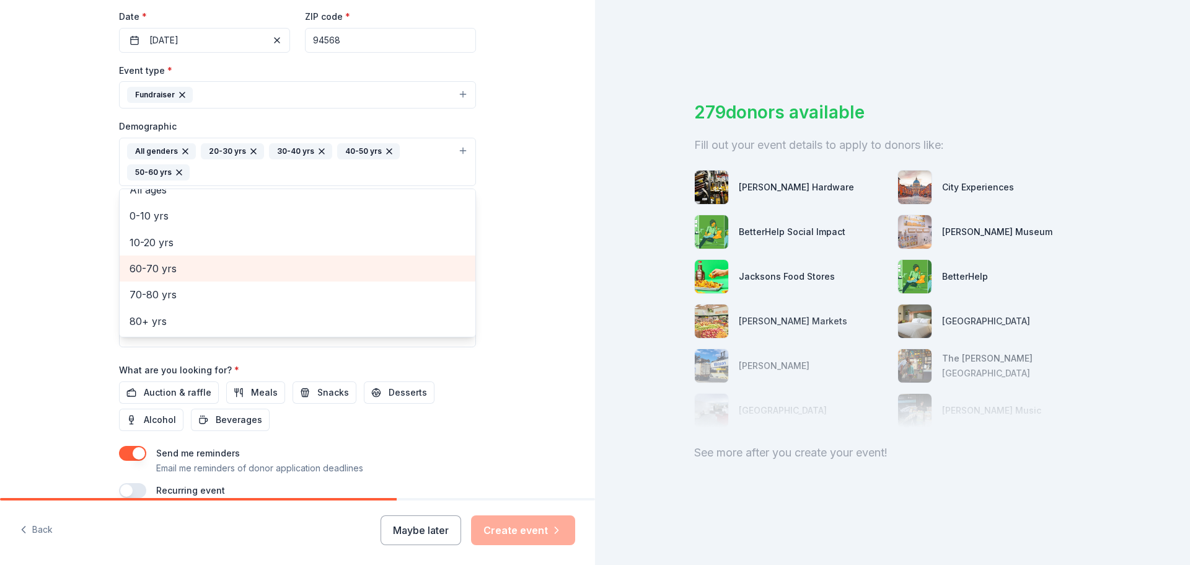
scroll to position [290, 0]
click at [144, 273] on span "60-70 yrs" at bounding box center [298, 270] width 336 height 16
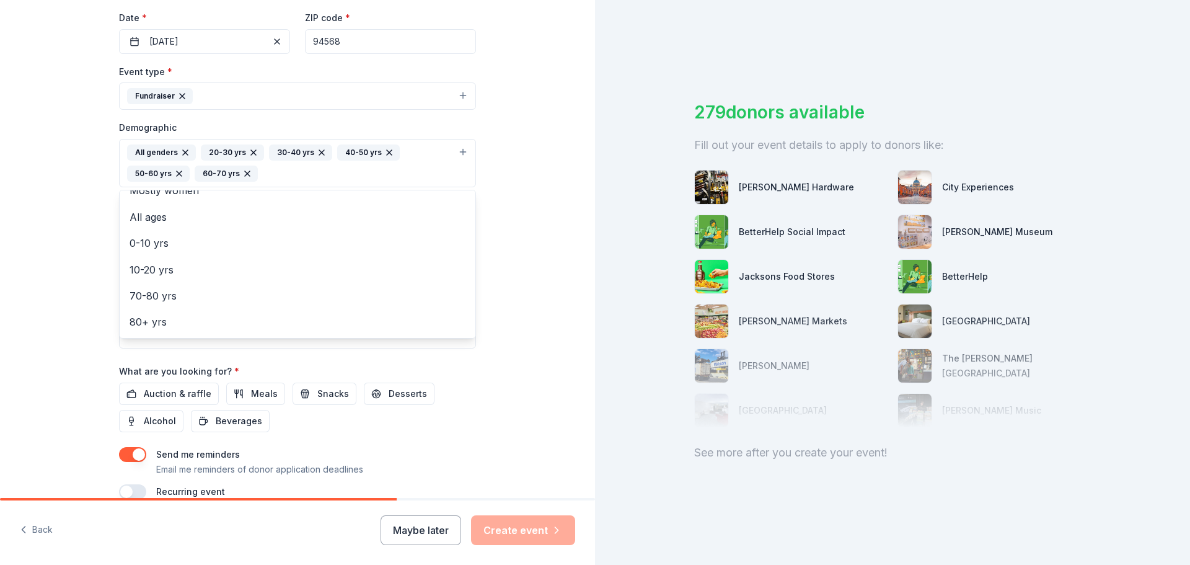
click at [51, 224] on div "Tell us about your event. We'll find in-kind donations you can apply for. Event…" at bounding box center [297, 134] width 595 height 848
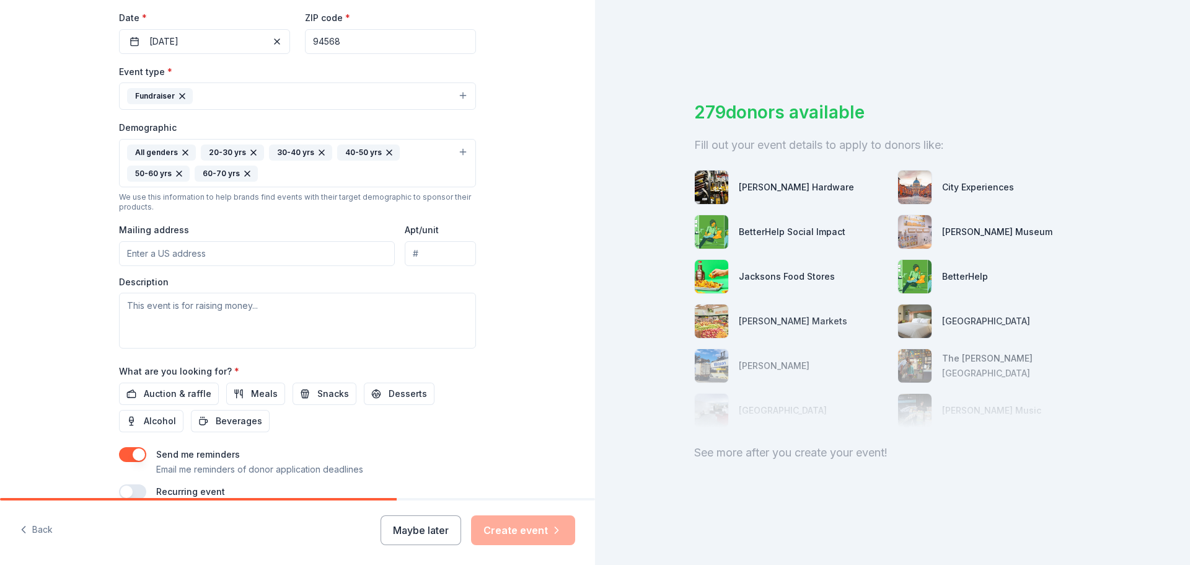
click at [165, 256] on input "Mailing address" at bounding box center [257, 253] width 276 height 25
click at [224, 310] on textarea at bounding box center [297, 320] width 357 height 56
click at [246, 250] on input "[STREET_ADDRESS]" at bounding box center [257, 253] width 276 height 25
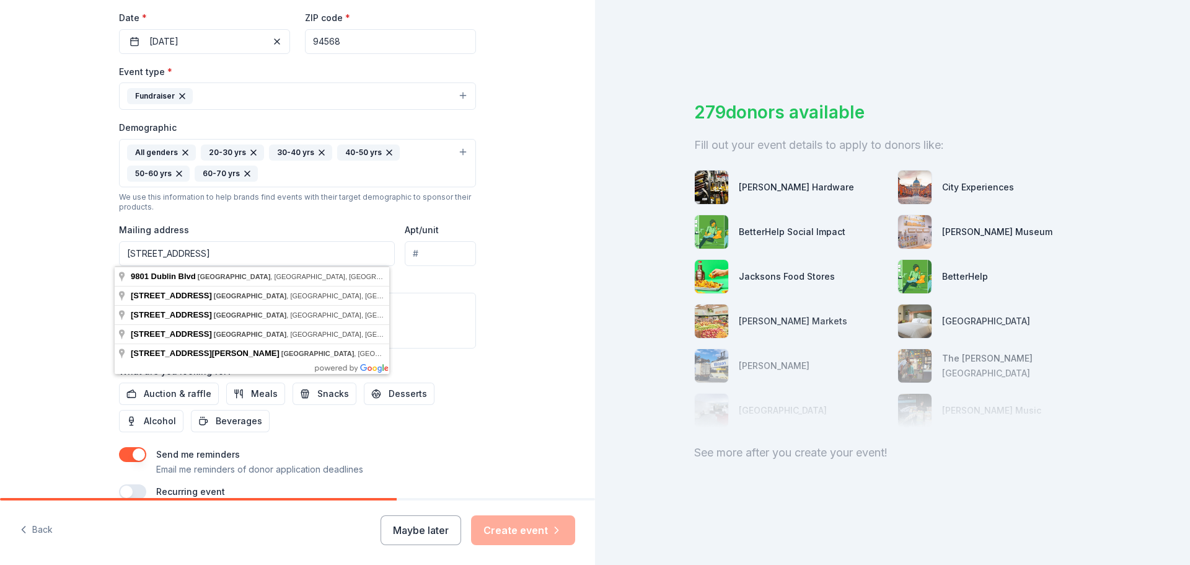
type input "[STREET_ADDRESS]"
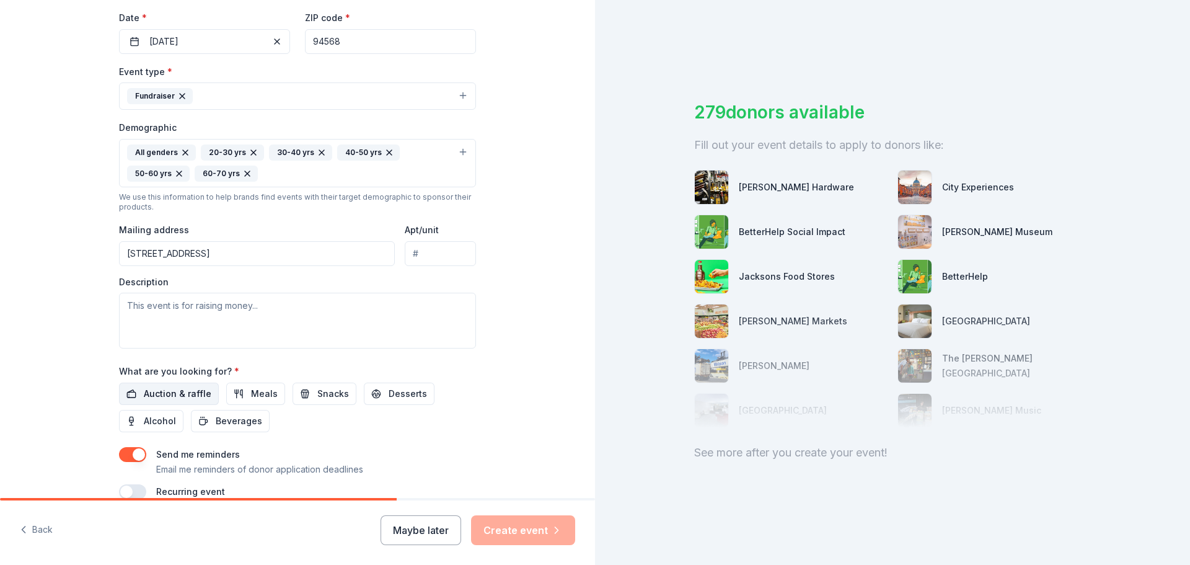
click at [201, 394] on span "Auction & raffle" at bounding box center [178, 393] width 68 height 15
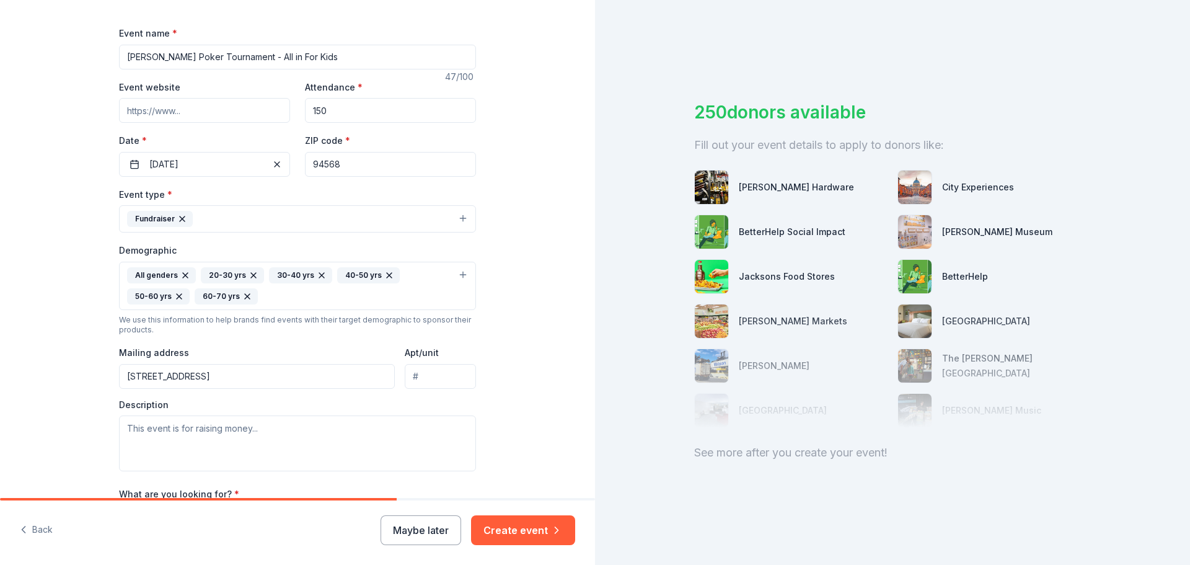
scroll to position [166, 0]
click at [175, 110] on input "Event website" at bounding box center [204, 111] width 171 height 25
click at [232, 121] on input "Event website" at bounding box center [204, 111] width 171 height 25
paste input "[URL][DOMAIN_NAME][PERSON_NAME]"
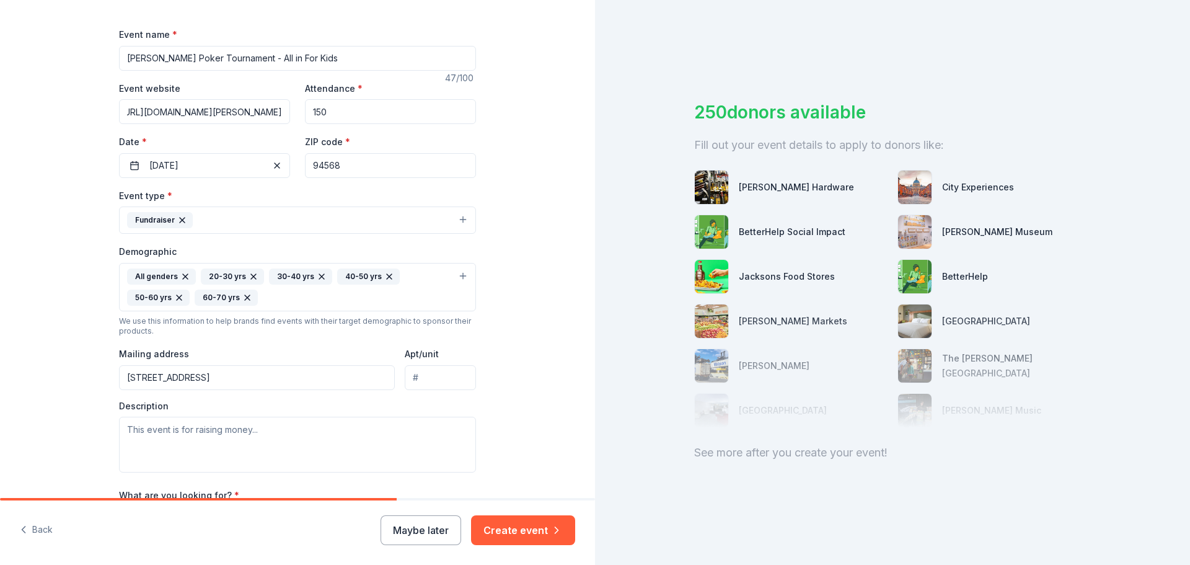
type input "[URL][DOMAIN_NAME][PERSON_NAME]"
click at [47, 150] on div "Tell us about your event. We'll find in-kind donations you can apply for. Event…" at bounding box center [297, 258] width 595 height 848
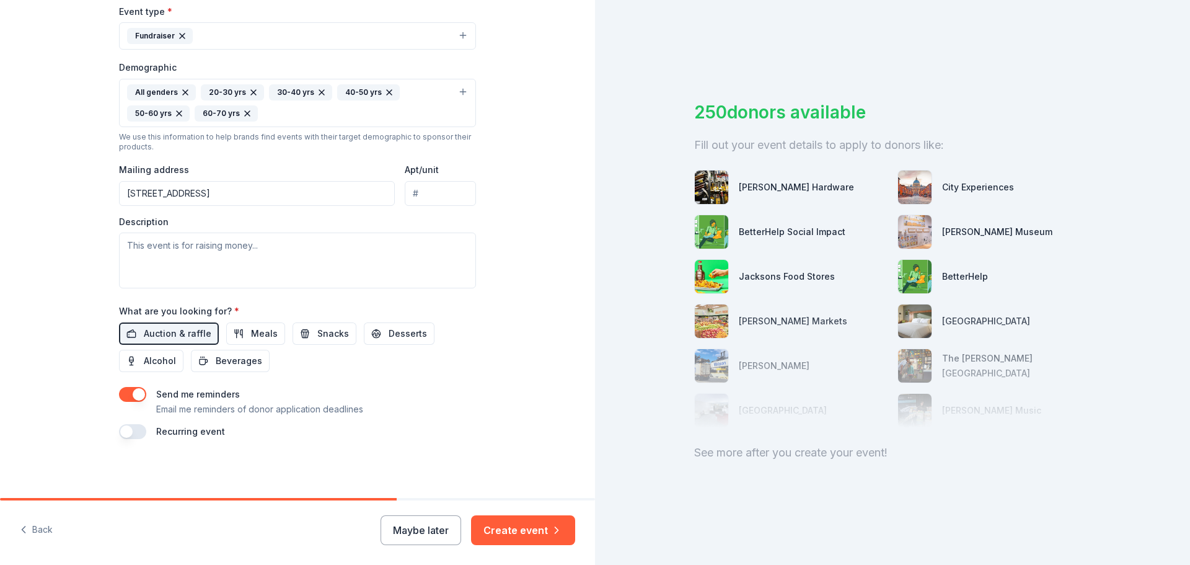
scroll to position [351, 0]
click at [270, 264] on textarea at bounding box center [297, 260] width 357 height 56
click at [217, 253] on textarea at bounding box center [297, 260] width 357 height 56
paste textarea "Join MLB All-Star / Manager of the Year, [PERSON_NAME] and Bay Area Sports lege…"
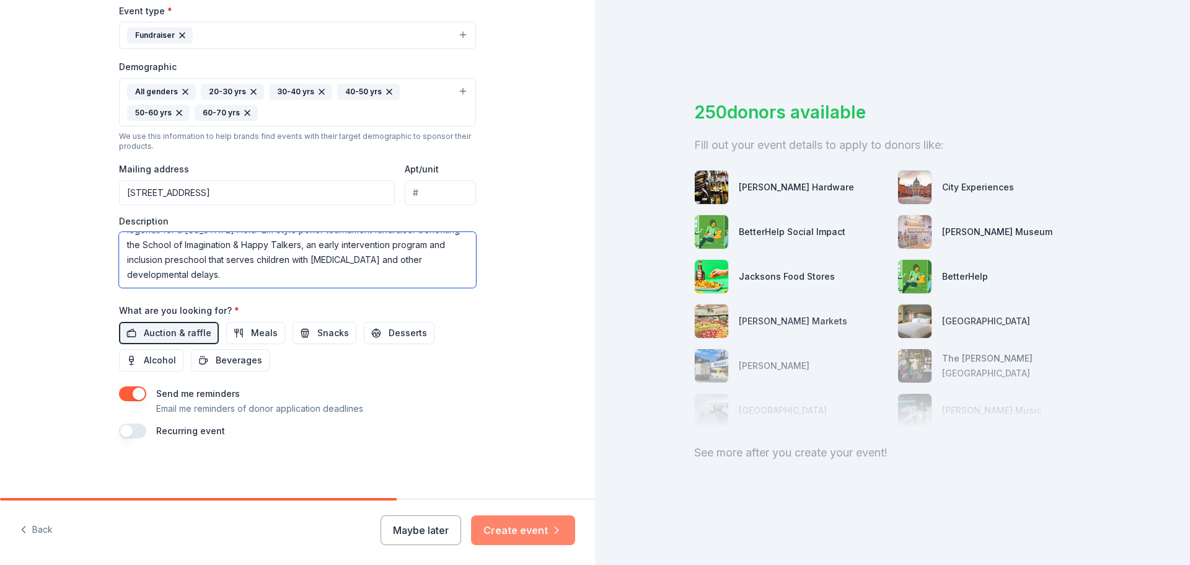
type textarea "Join MLB All-Star / Manager of the Year, [PERSON_NAME] and Bay Area Sports lege…"
drag, startPoint x: 485, startPoint y: 523, endPoint x: 495, endPoint y: 527, distance: 10.8
click at [486, 523] on button "Create event" at bounding box center [523, 530] width 104 height 30
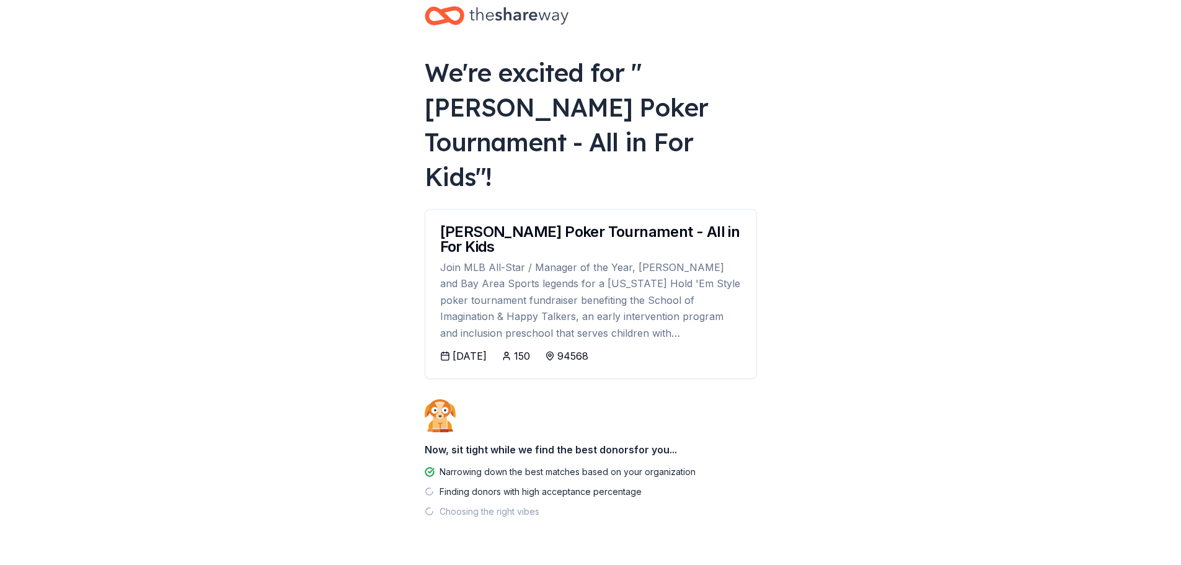
scroll to position [25, 0]
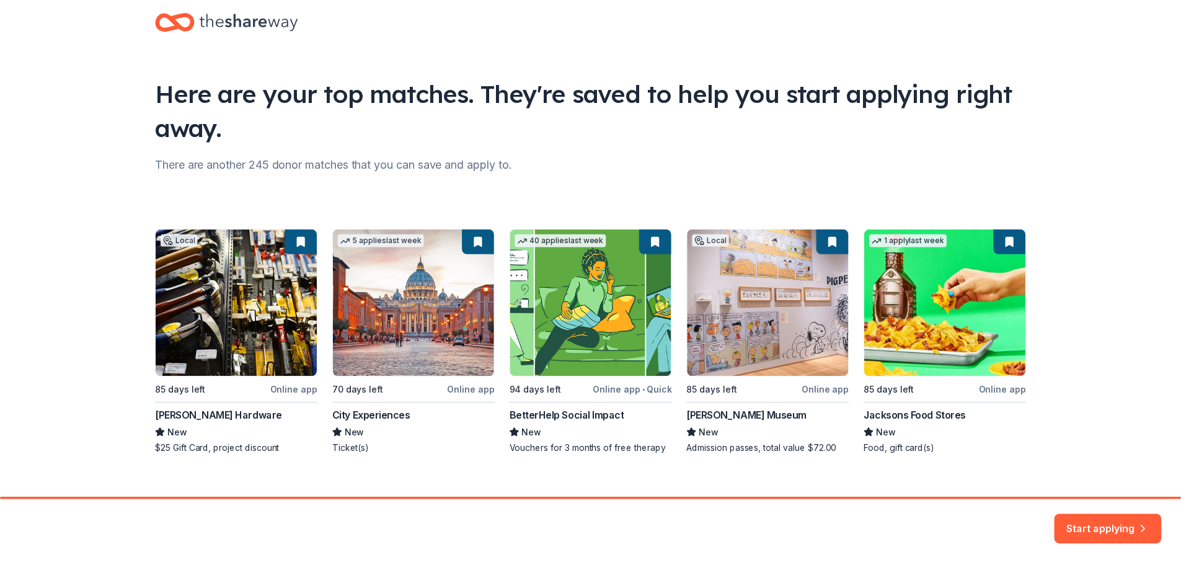
scroll to position [41, 0]
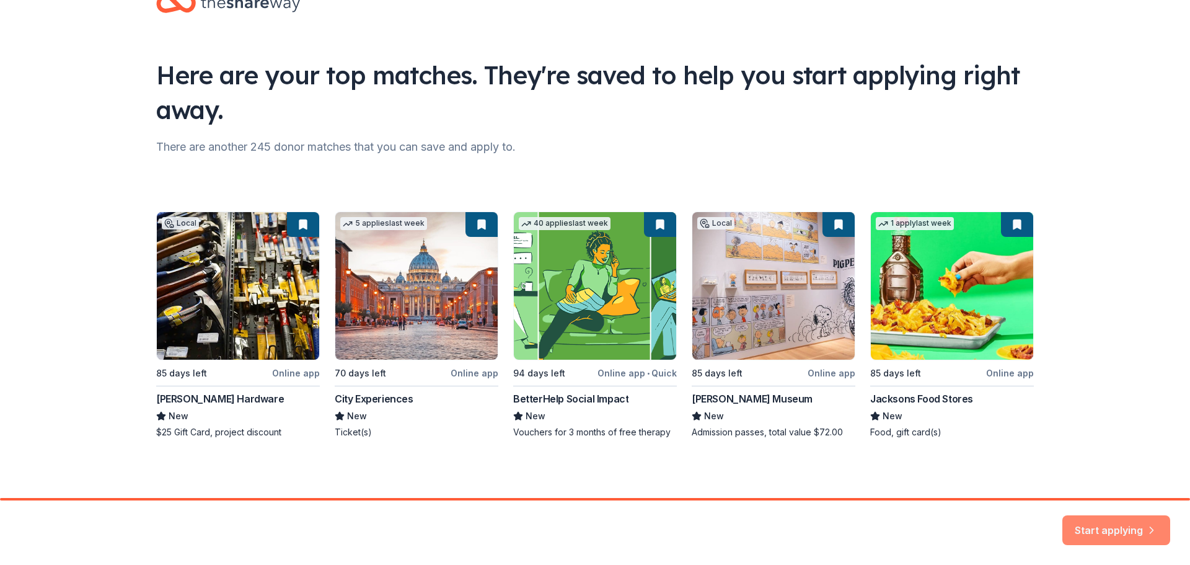
click at [1138, 514] on button "Start applying" at bounding box center [1116, 523] width 108 height 30
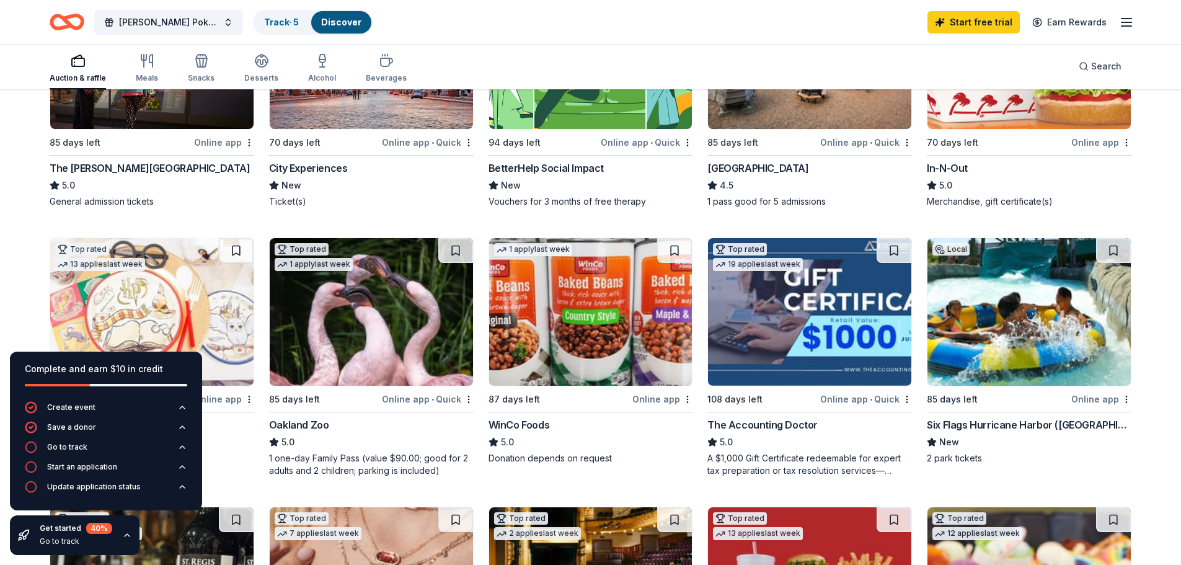
scroll to position [248, 0]
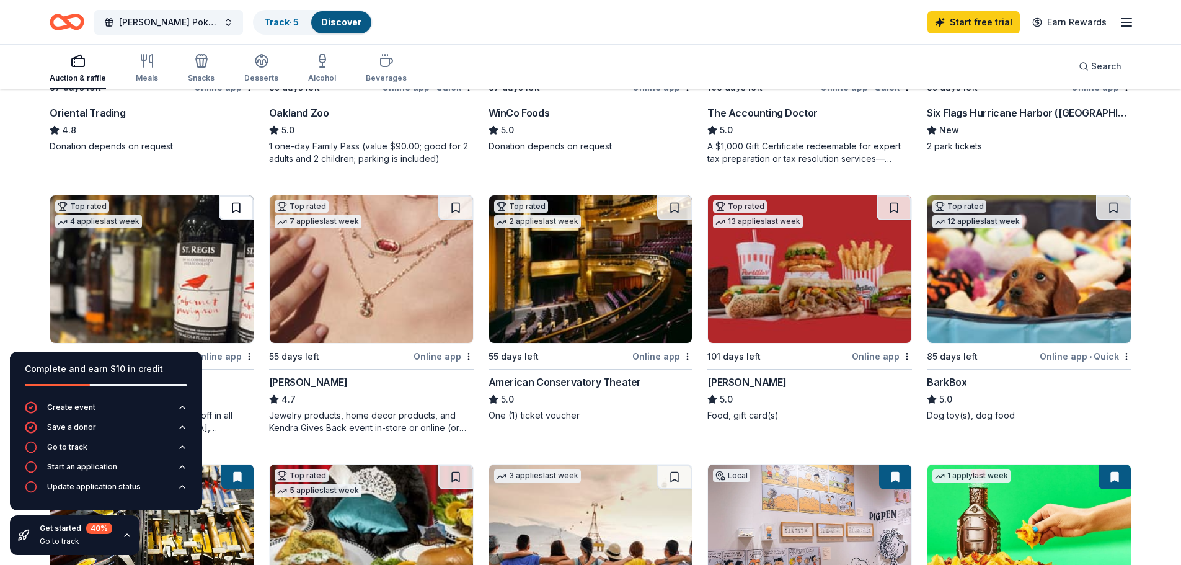
click at [244, 203] on button at bounding box center [236, 207] width 35 height 25
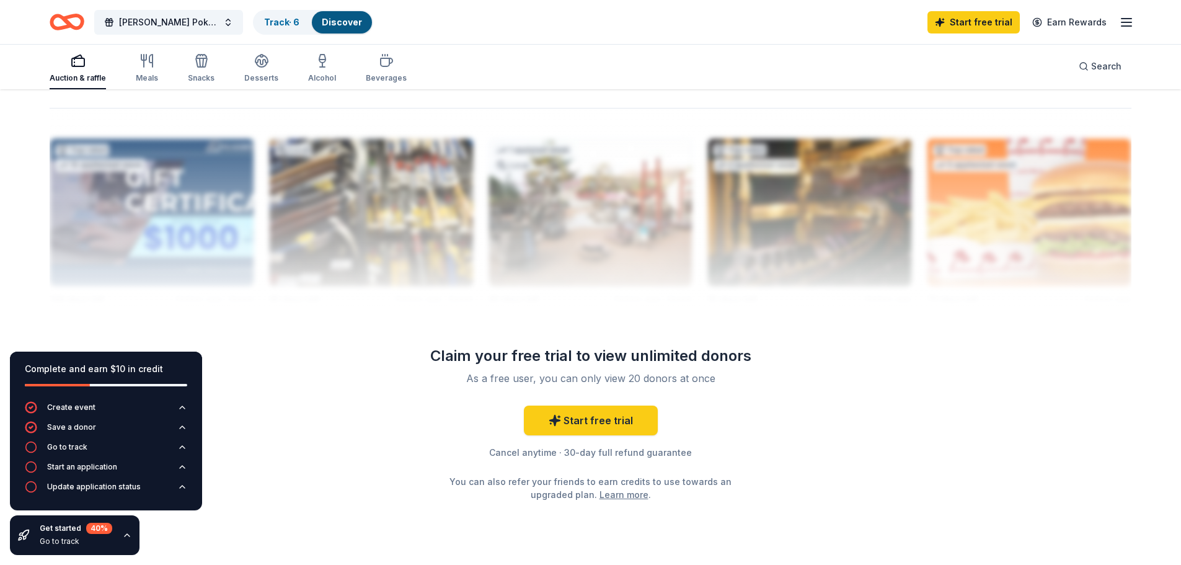
scroll to position [1184, 0]
